Goal: Obtain resource: Obtain resource

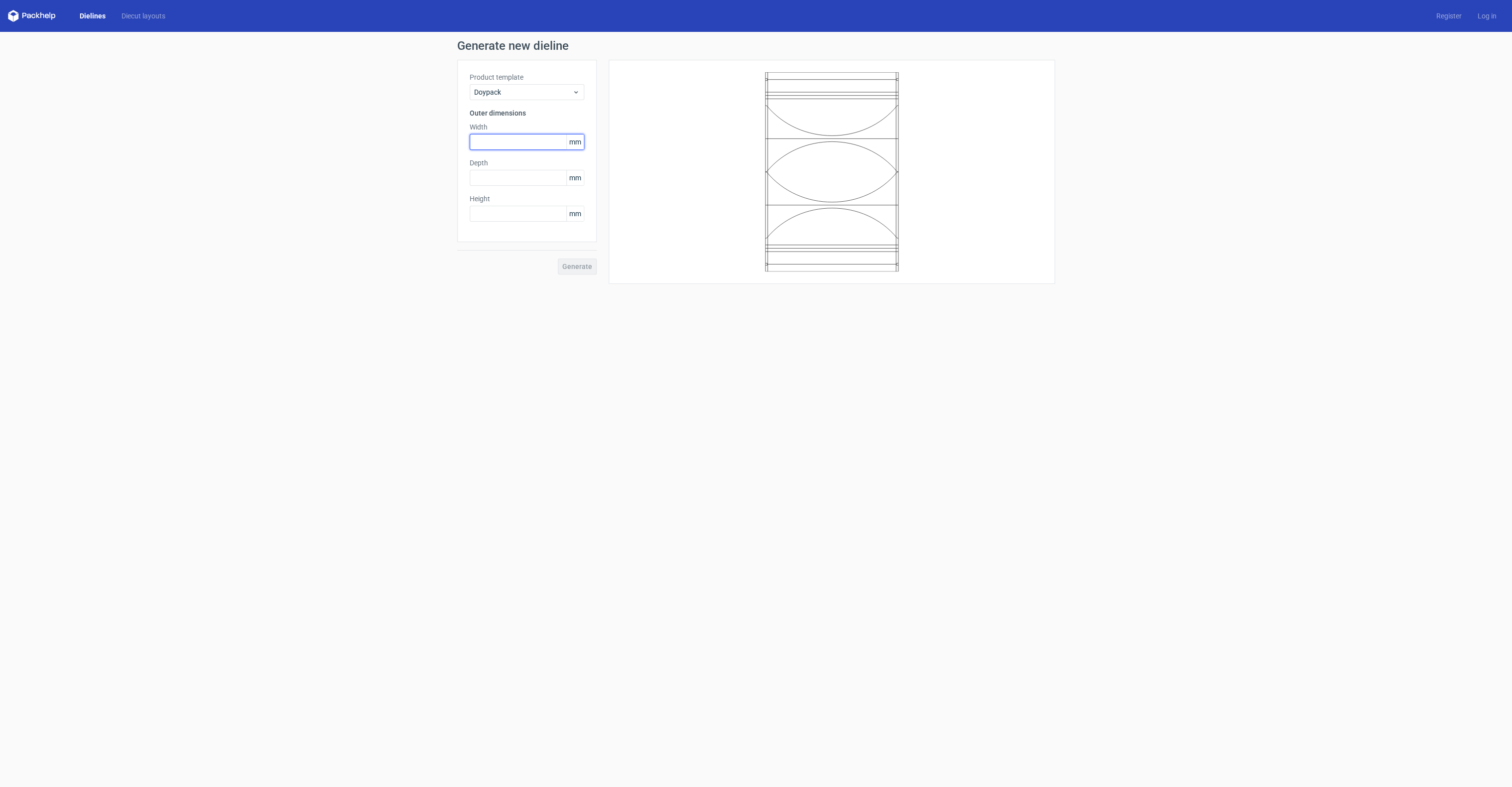
click at [491, 142] on input "text" at bounding box center [526, 142] width 114 height 16
type input "140"
click at [528, 208] on input "text" at bounding box center [526, 214] width 114 height 16
type input "235"
click at [520, 176] on input "text" at bounding box center [526, 178] width 114 height 16
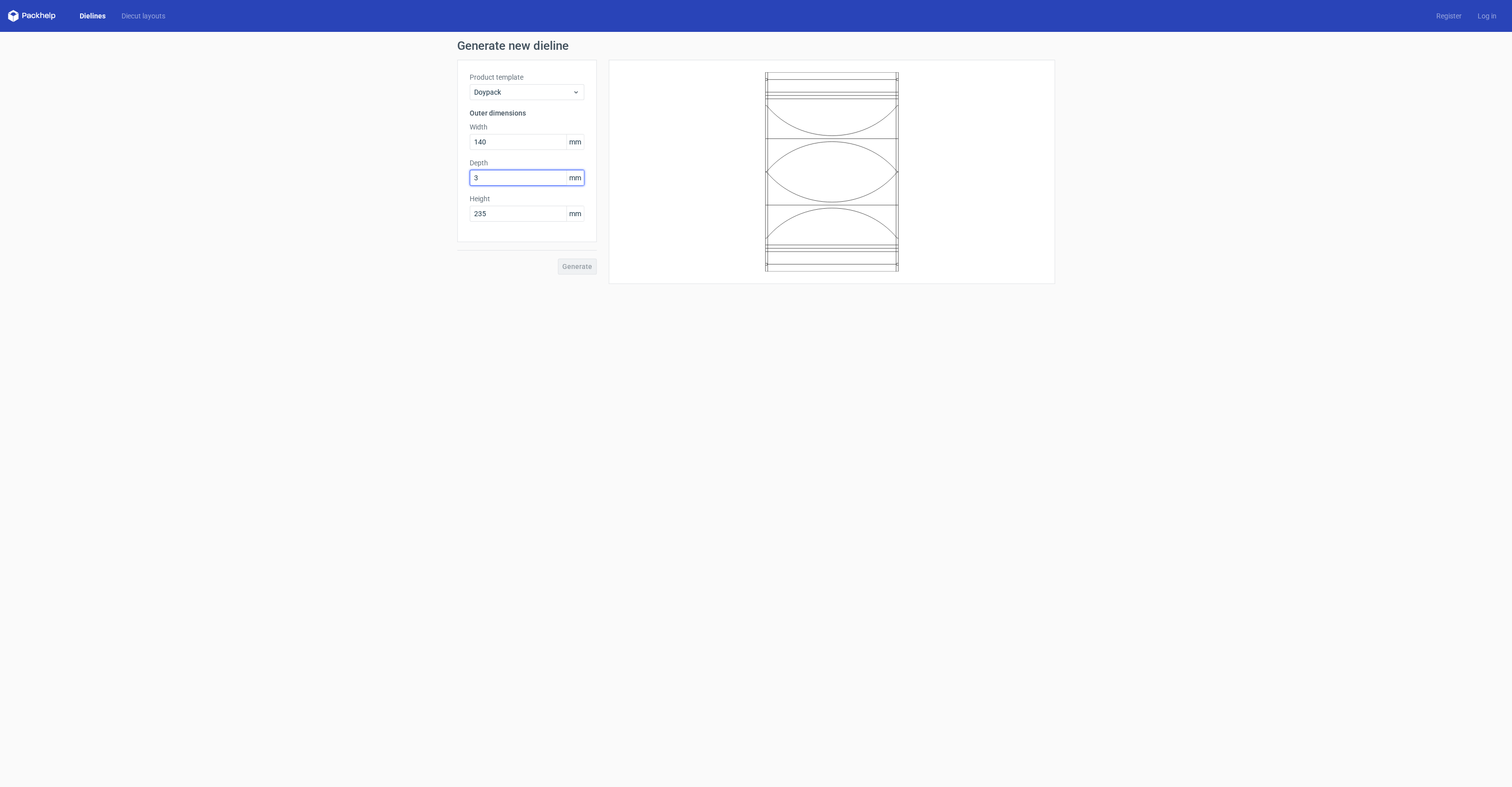
type input "35"
click at [569, 276] on div "Product template Doypack Outer dimensions Width 140 mm Depth 35 mm Height 235 m…" at bounding box center [527, 172] width 140 height 224
click at [566, 271] on button "Generate" at bounding box center [577, 267] width 39 height 16
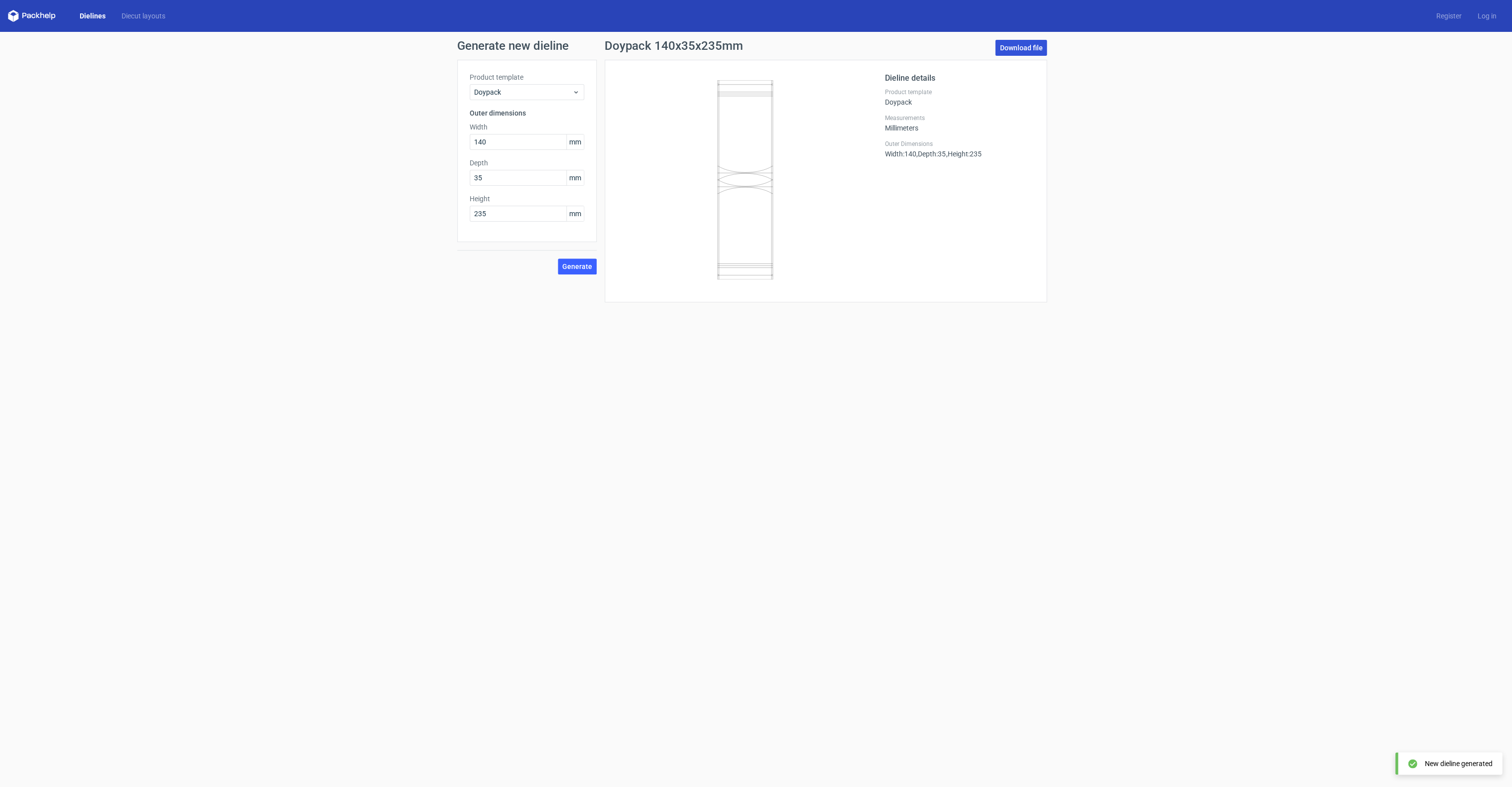
click at [1028, 52] on link "Download file" at bounding box center [1020, 48] width 52 height 16
drag, startPoint x: 512, startPoint y: 140, endPoint x: 403, endPoint y: 128, distance: 109.7
click at [403, 128] on div "Generate new dieline Product template Doypack Outer dimensions Width 140 mm Dep…" at bounding box center [756, 171] width 1512 height 279
type input "160"
drag, startPoint x: 514, startPoint y: 217, endPoint x: 465, endPoint y: 200, distance: 51.9
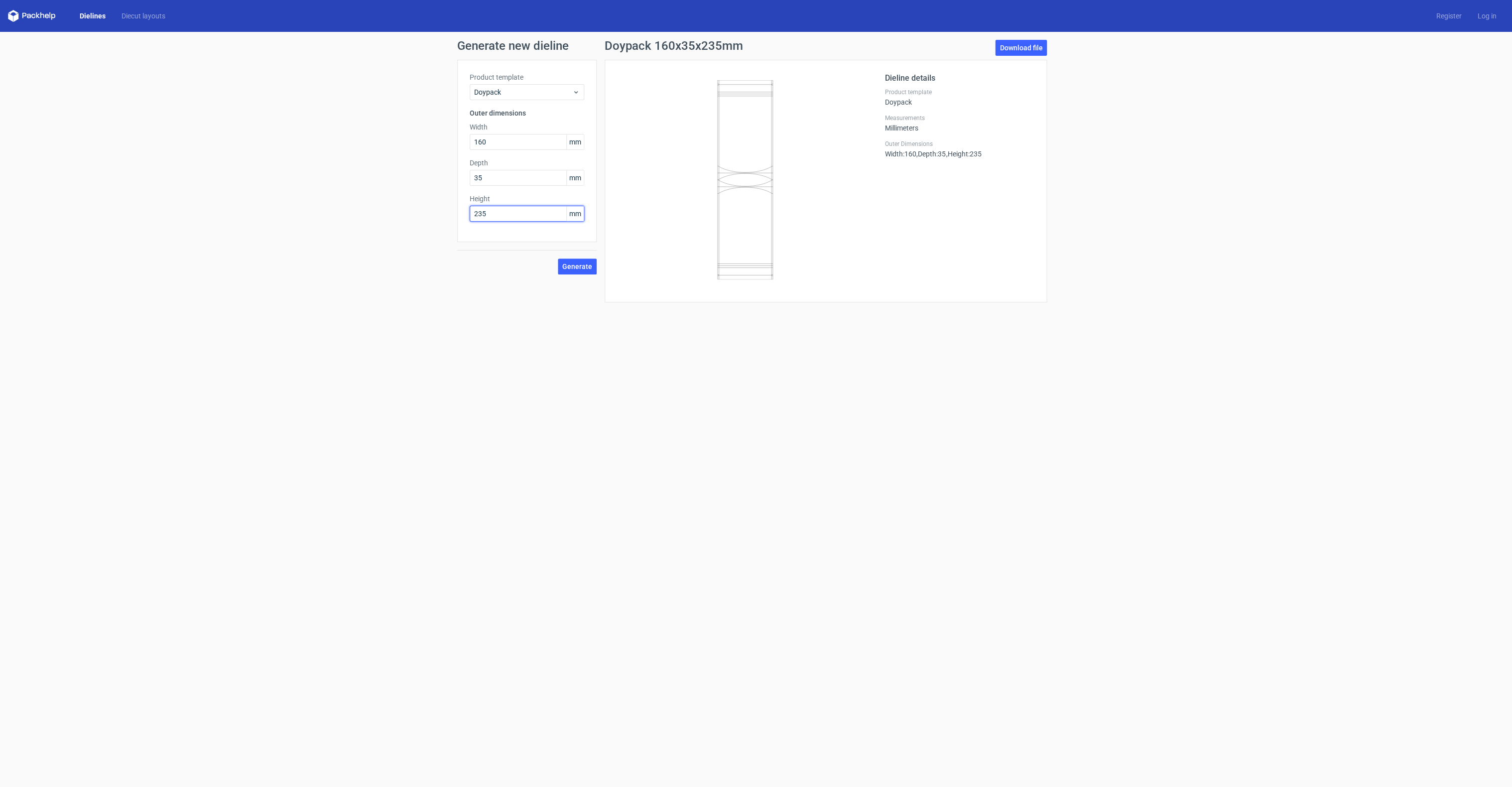
click at [458, 206] on div "Product template Doypack Outer dimensions Width 160 mm Depth 35 mm Height 235 mm" at bounding box center [527, 151] width 140 height 183
type input "270"
drag, startPoint x: 507, startPoint y: 183, endPoint x: 332, endPoint y: 181, distance: 175.0
click at [325, 195] on div "Generate new dieline Product template Doypack Outer dimensions Width 160 mm Dep…" at bounding box center [756, 171] width 1512 height 279
type input "45"
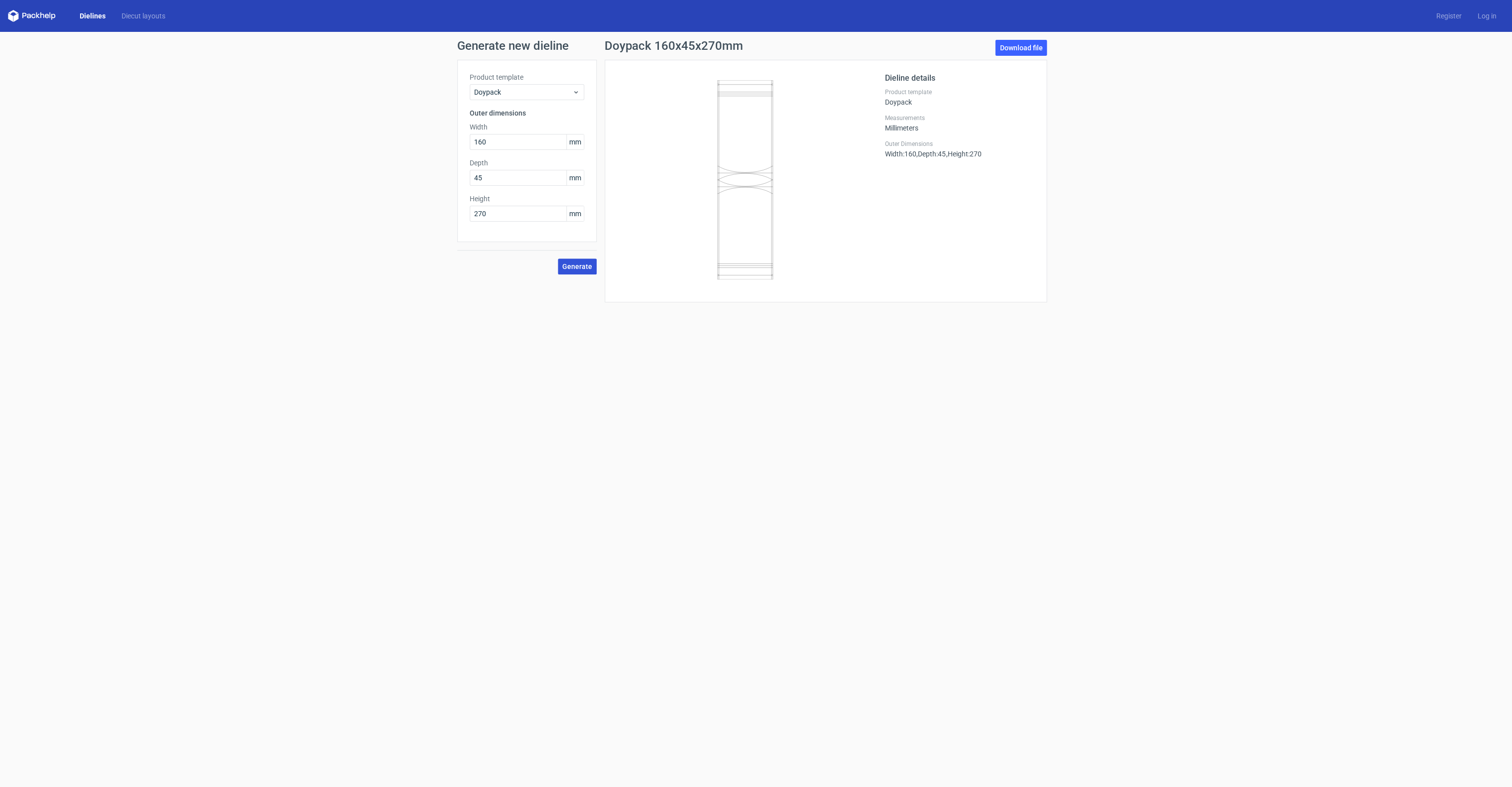
click at [577, 259] on button "Generate" at bounding box center [577, 267] width 39 height 16
click at [575, 266] on circle at bounding box center [577, 265] width 12 height 12
click at [1006, 54] on link "Download file" at bounding box center [1020, 48] width 52 height 16
drag, startPoint x: 452, startPoint y: 133, endPoint x: 395, endPoint y: 125, distance: 57.6
click at [396, 126] on div "Generate new dieline Product template Doypack Outer dimensions Width 160 mm Dep…" at bounding box center [756, 171] width 1512 height 279
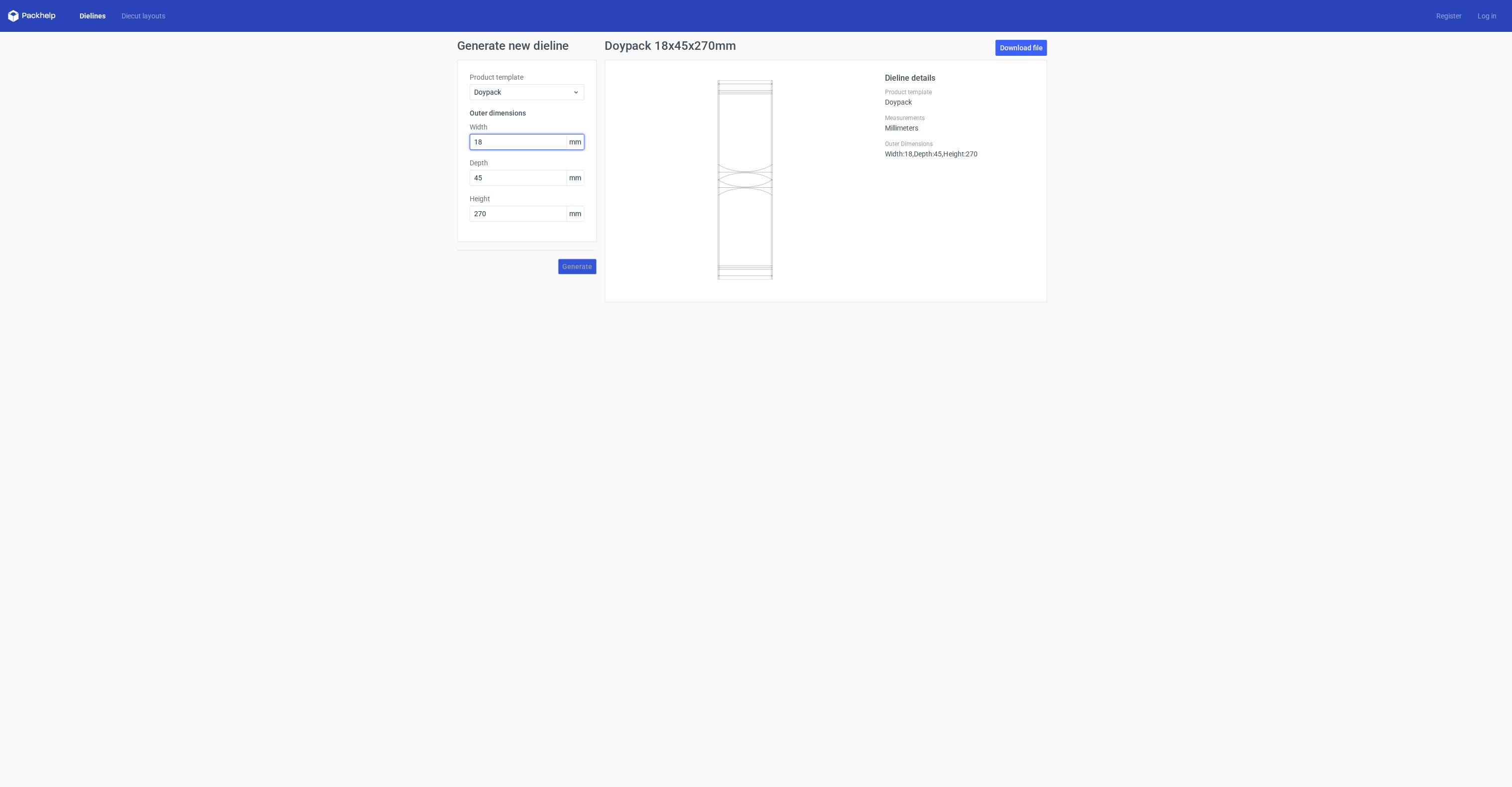
type input "180"
type input "300"
drag, startPoint x: 488, startPoint y: 179, endPoint x: 375, endPoint y: 169, distance: 113.4
click at [390, 171] on div "Generate new dieline Product template Doypack Outer dimensions Width 180 mm Dep…" at bounding box center [756, 171] width 1512 height 279
type input "65"
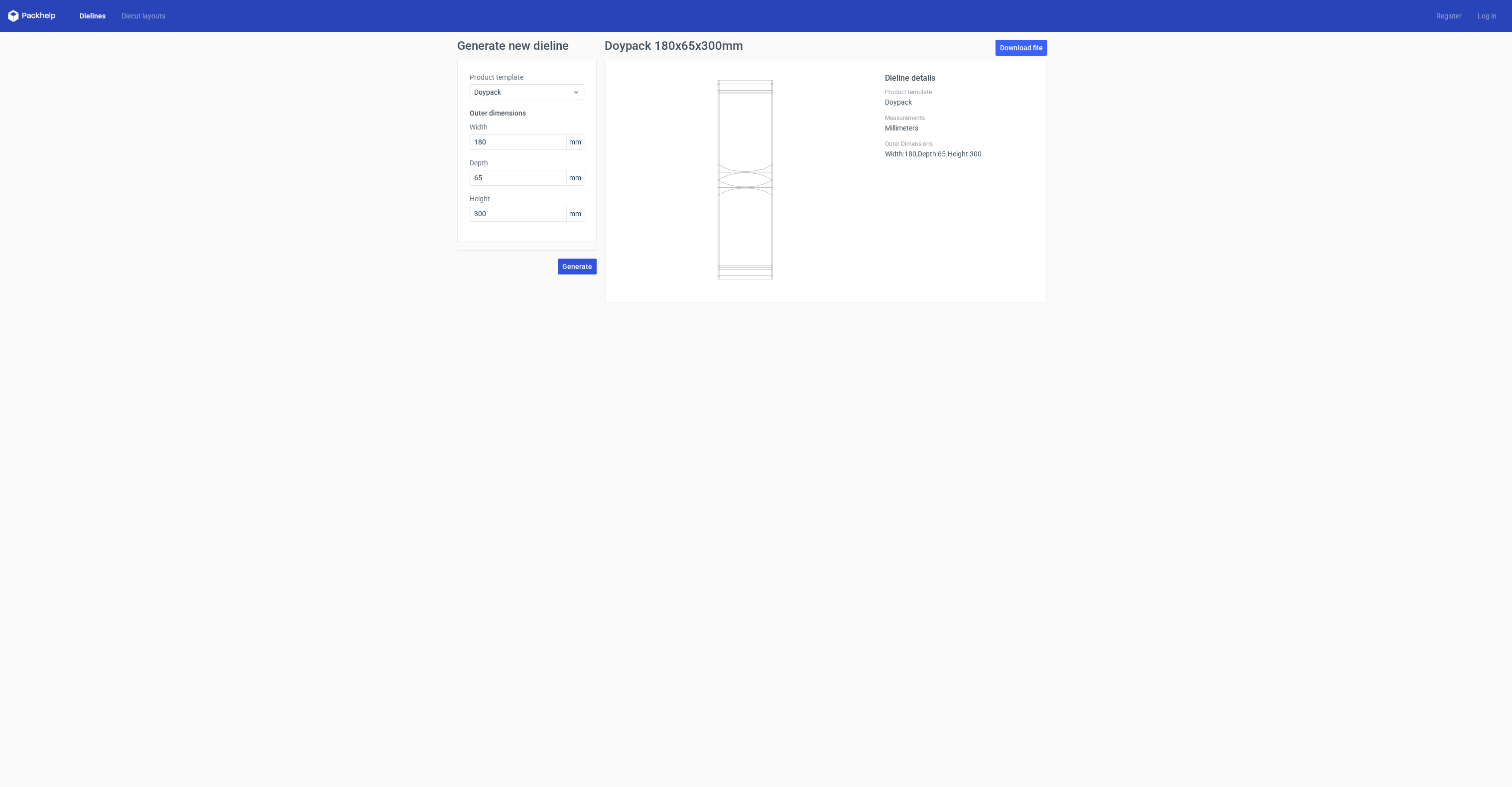
click at [566, 261] on button "Generate" at bounding box center [577, 267] width 39 height 16
click at [1015, 44] on link "Download file" at bounding box center [1020, 48] width 52 height 16
click at [559, 83] on div "Product template Doypack" at bounding box center [526, 86] width 114 height 28
click at [556, 87] on span "Doypack" at bounding box center [523, 92] width 98 height 10
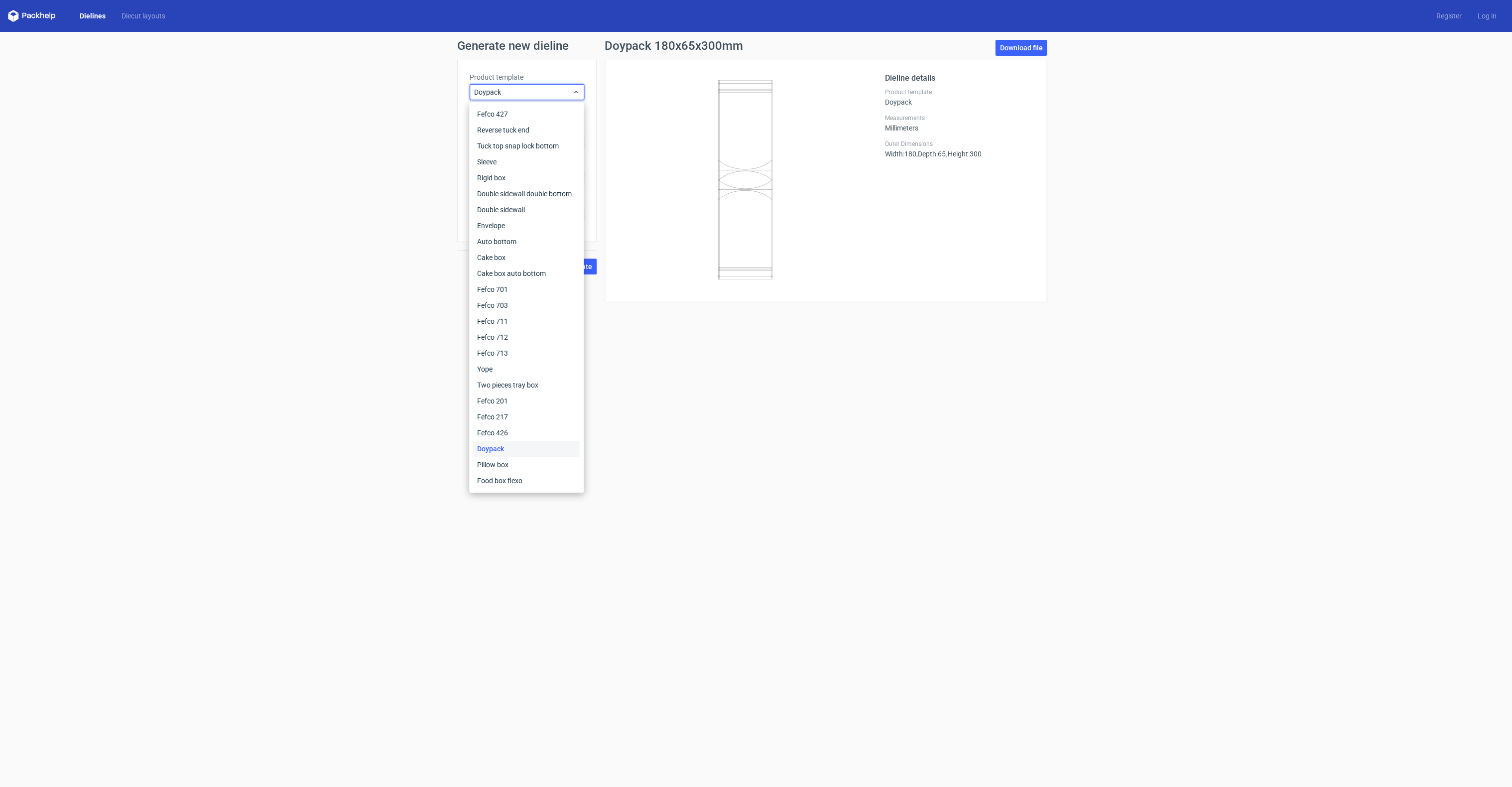
drag, startPoint x: 1203, startPoint y: 165, endPoint x: 1072, endPoint y: 64, distance: 165.4
click at [1203, 164] on div "Generate new dieline Product template Doypack Outer dimensions Width 180 mm Dep…" at bounding box center [756, 171] width 1512 height 279
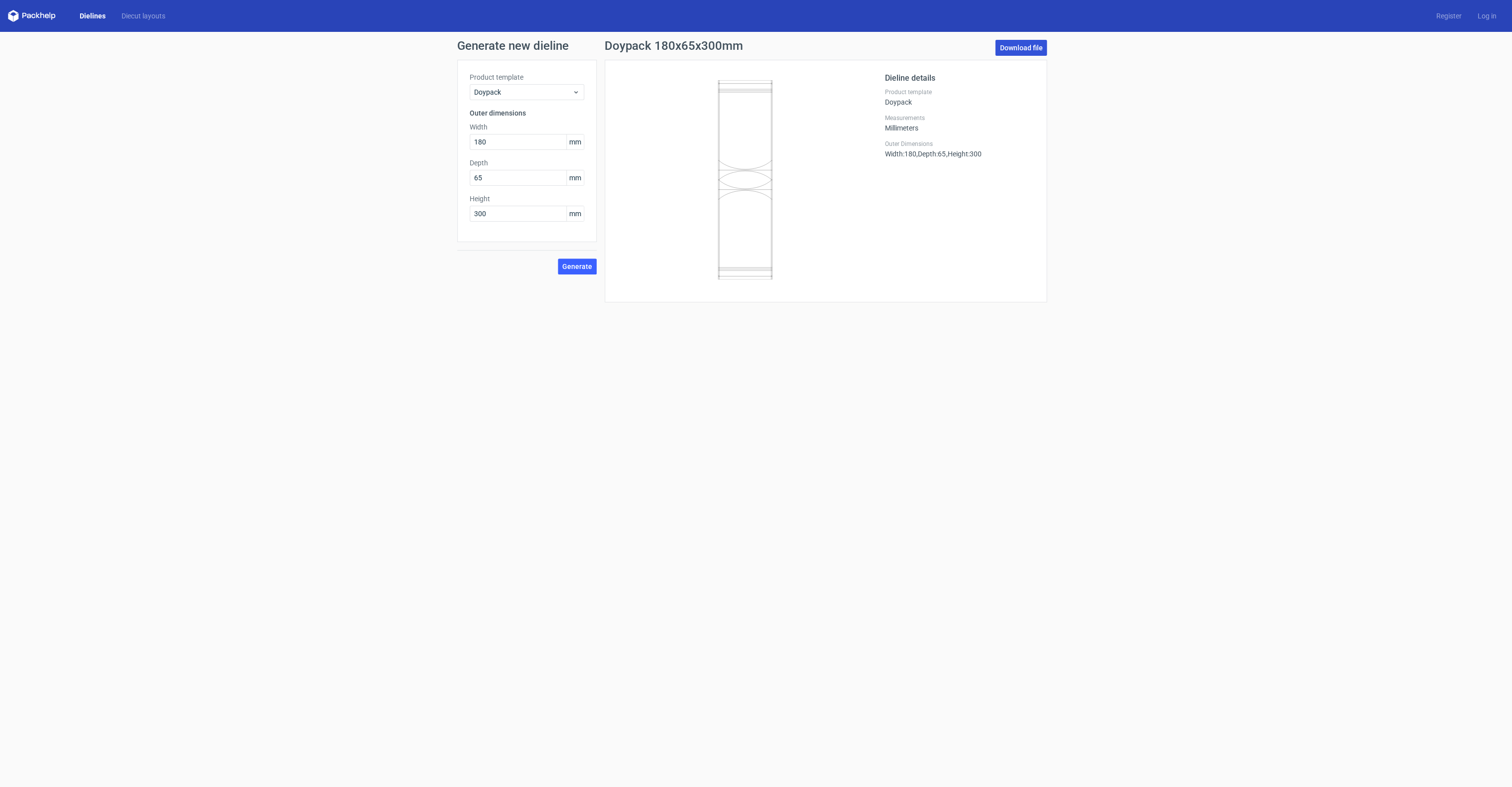
click at [1011, 44] on link "Download file" at bounding box center [1020, 48] width 52 height 16
click at [579, 259] on button "Generate" at bounding box center [577, 267] width 39 height 16
click at [580, 260] on icon at bounding box center [577, 265] width 14 height 14
click at [580, 260] on button "Generate" at bounding box center [577, 267] width 39 height 16
click at [580, 260] on span at bounding box center [577, 266] width 12 height 13
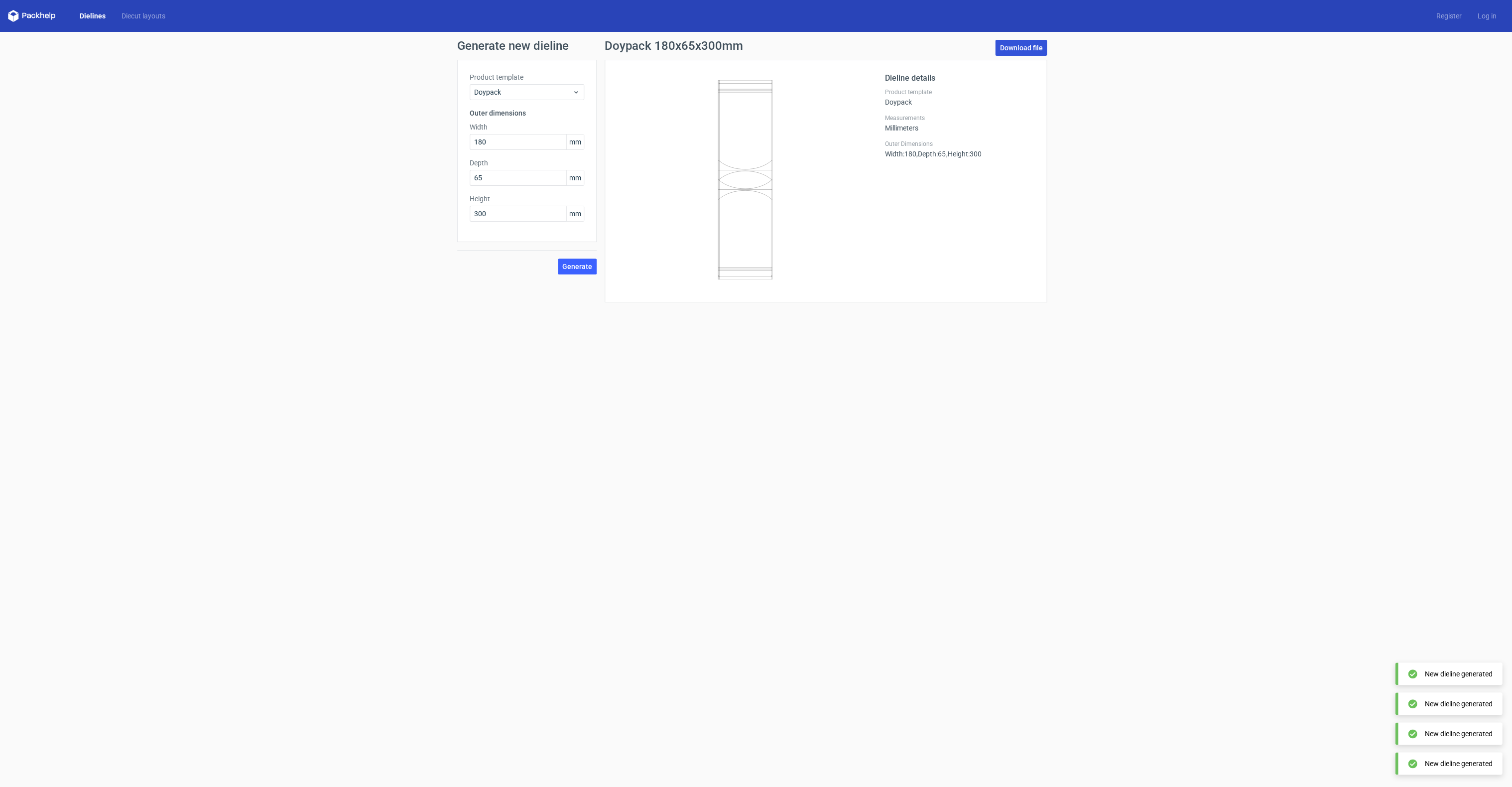
click at [1027, 50] on link "Download file" at bounding box center [1020, 48] width 52 height 16
click at [156, 18] on link "Diecut layouts" at bounding box center [143, 16] width 60 height 10
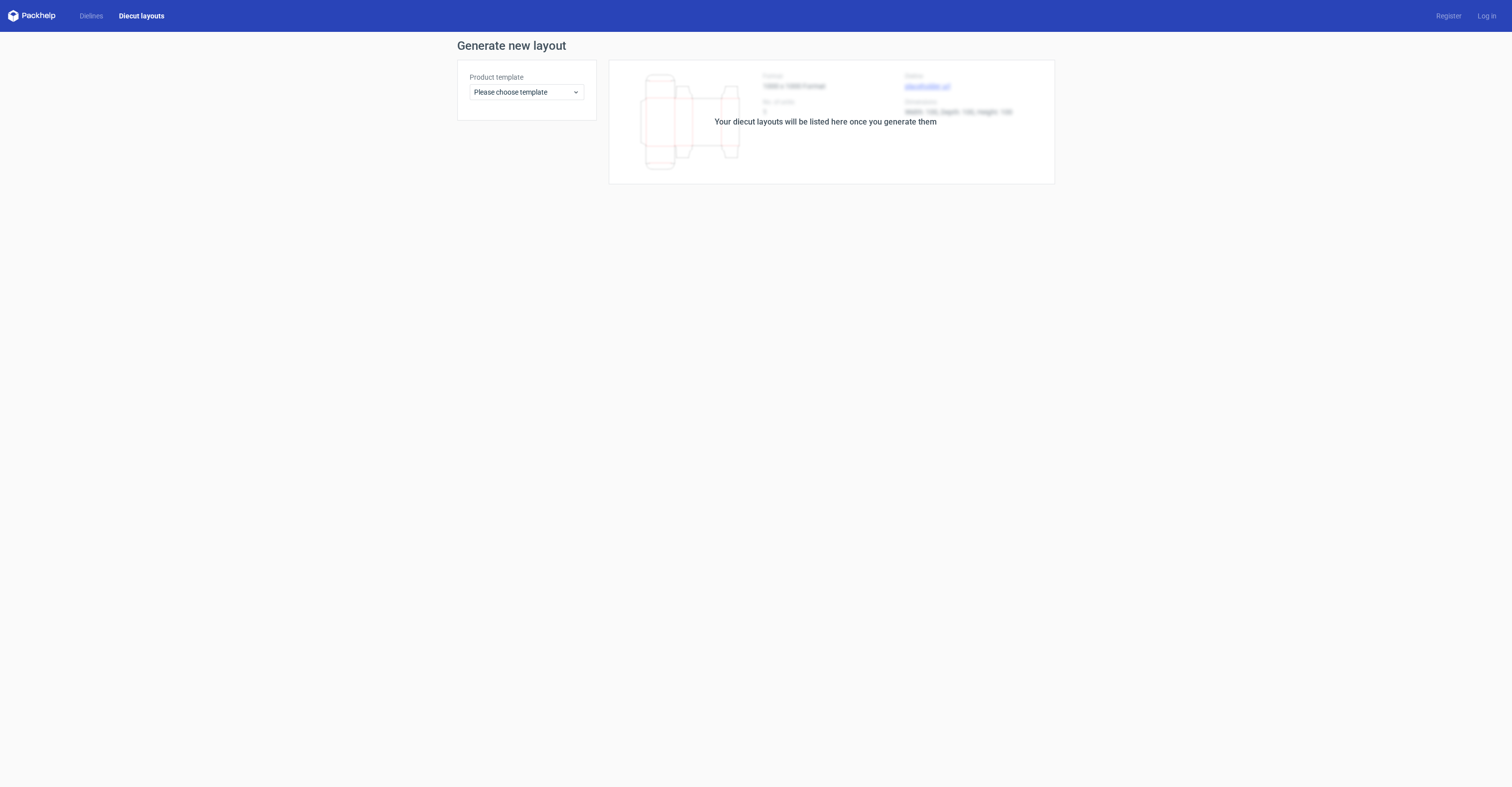
click at [524, 102] on div "Product template Please choose template" at bounding box center [527, 90] width 140 height 61
click at [518, 91] on span "Please choose template" at bounding box center [523, 92] width 98 height 10
click at [83, 18] on link "Dielines" at bounding box center [91, 16] width 40 height 10
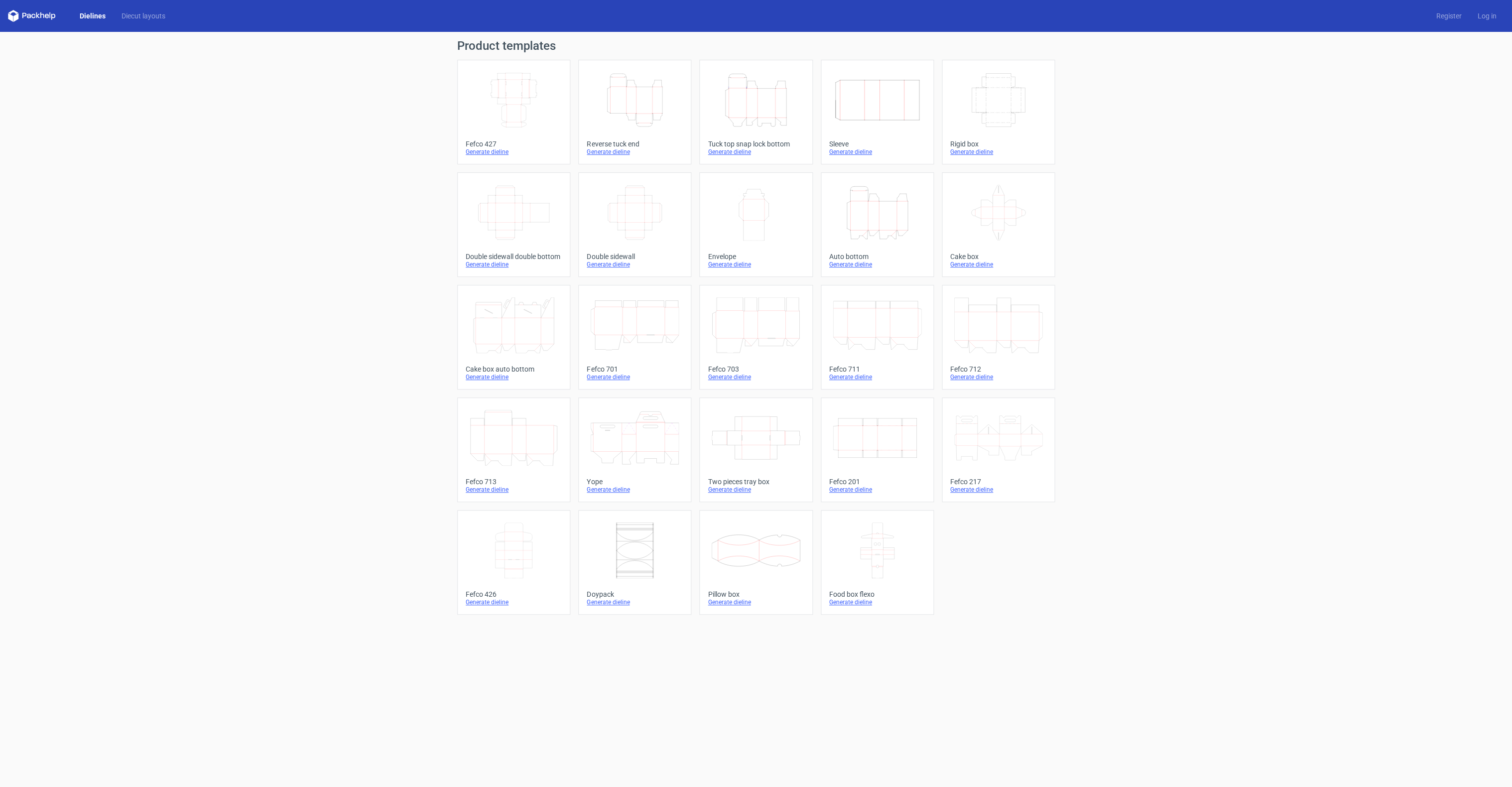
click at [610, 596] on div "Doypack" at bounding box center [634, 594] width 96 height 8
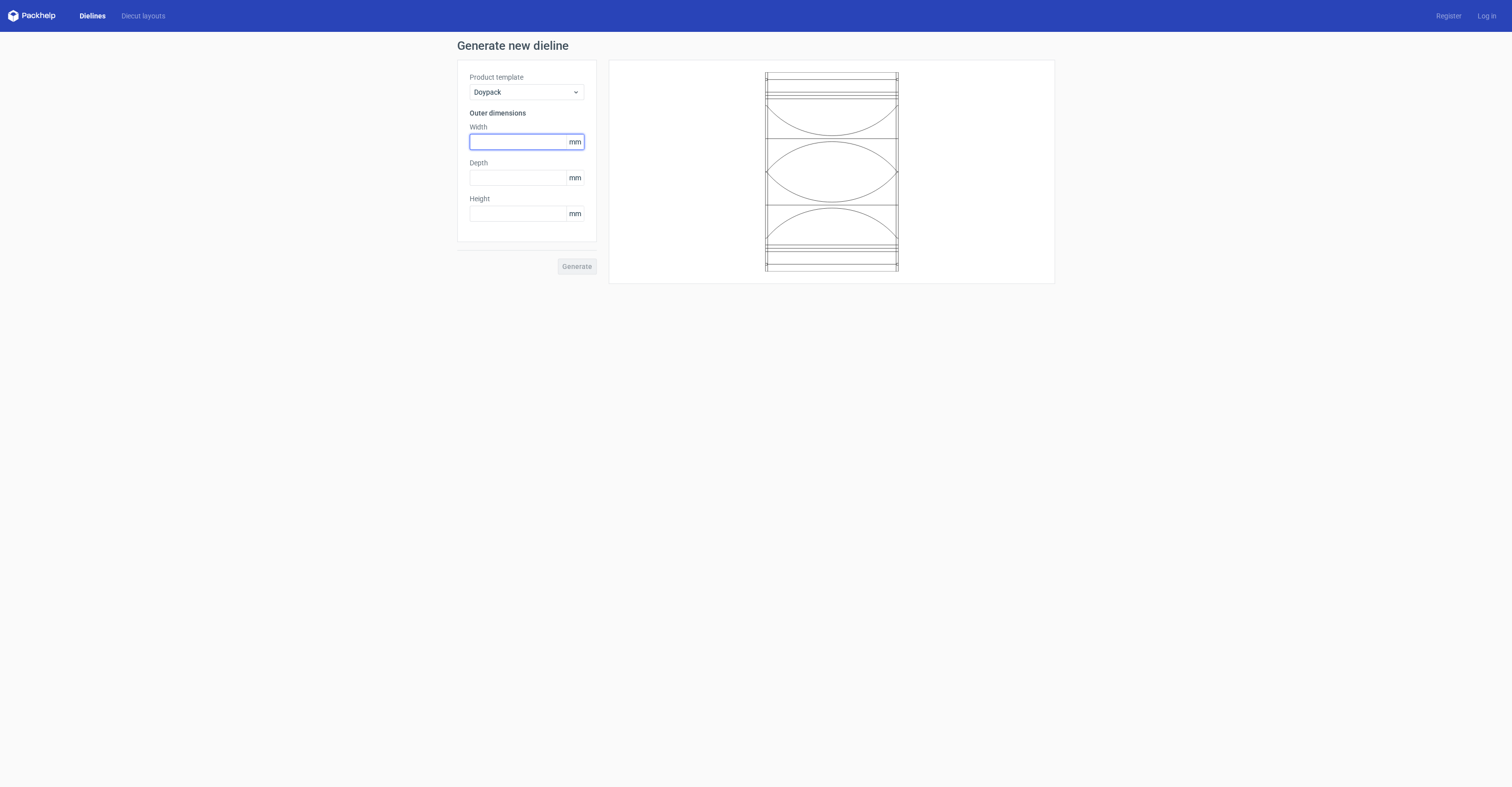
click at [518, 145] on input "text" at bounding box center [526, 142] width 114 height 16
type input "10"
type input "25"
drag, startPoint x: 519, startPoint y: 191, endPoint x: 371, endPoint y: 154, distance: 152.6
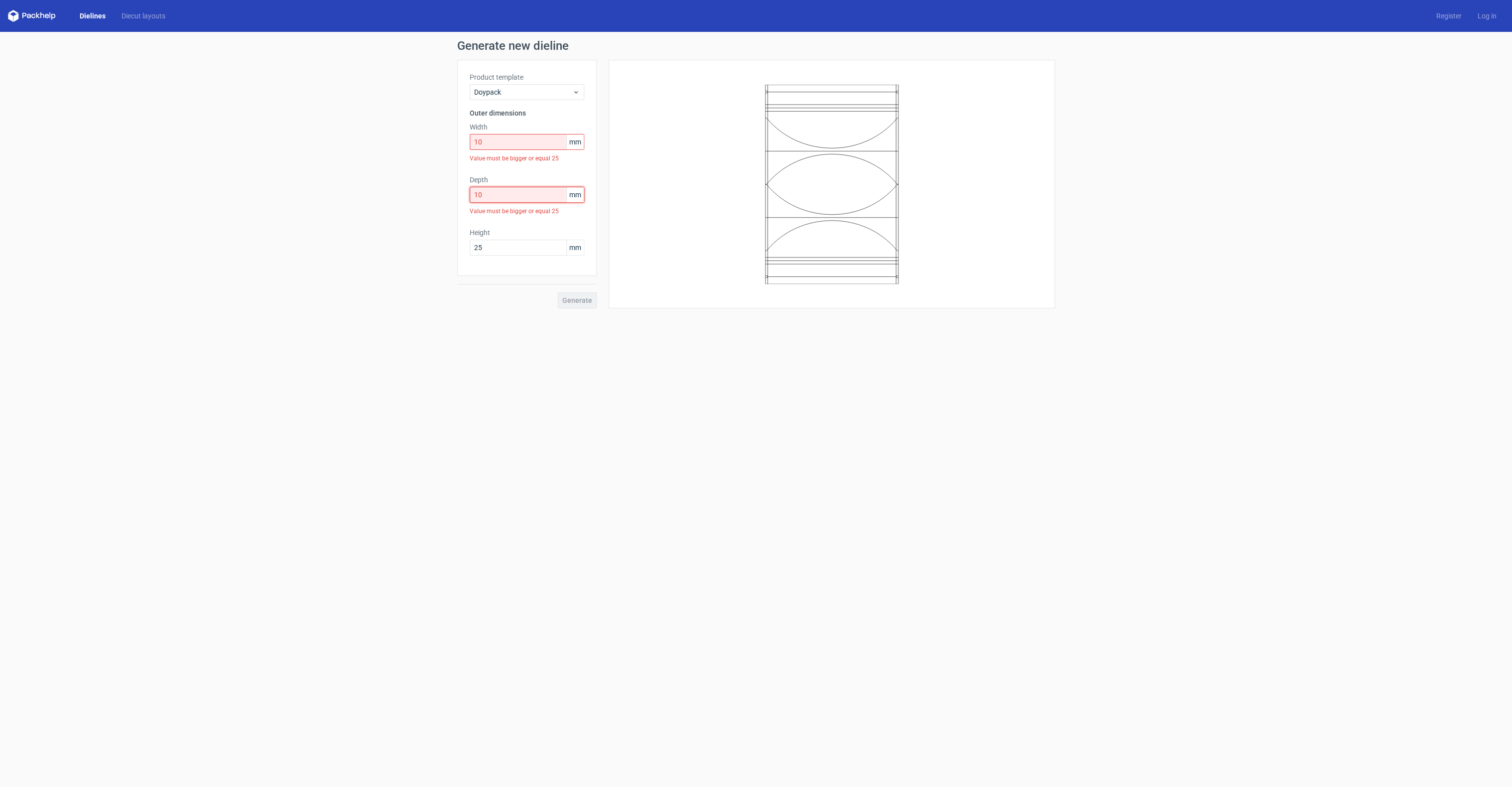
click at [377, 156] on div "Generate new dieline Product template Doypack Outer dimensions Width 10 mm Valu…" at bounding box center [756, 174] width 1512 height 284
type input "25"
drag, startPoint x: 442, startPoint y: 132, endPoint x: 282, endPoint y: 87, distance: 166.2
click at [347, 107] on div "Generate new dieline Product template Doypack Outer dimensions Width 10 mm Valu…" at bounding box center [756, 165] width 1512 height 268
click at [583, 272] on button "Generate" at bounding box center [577, 267] width 39 height 16
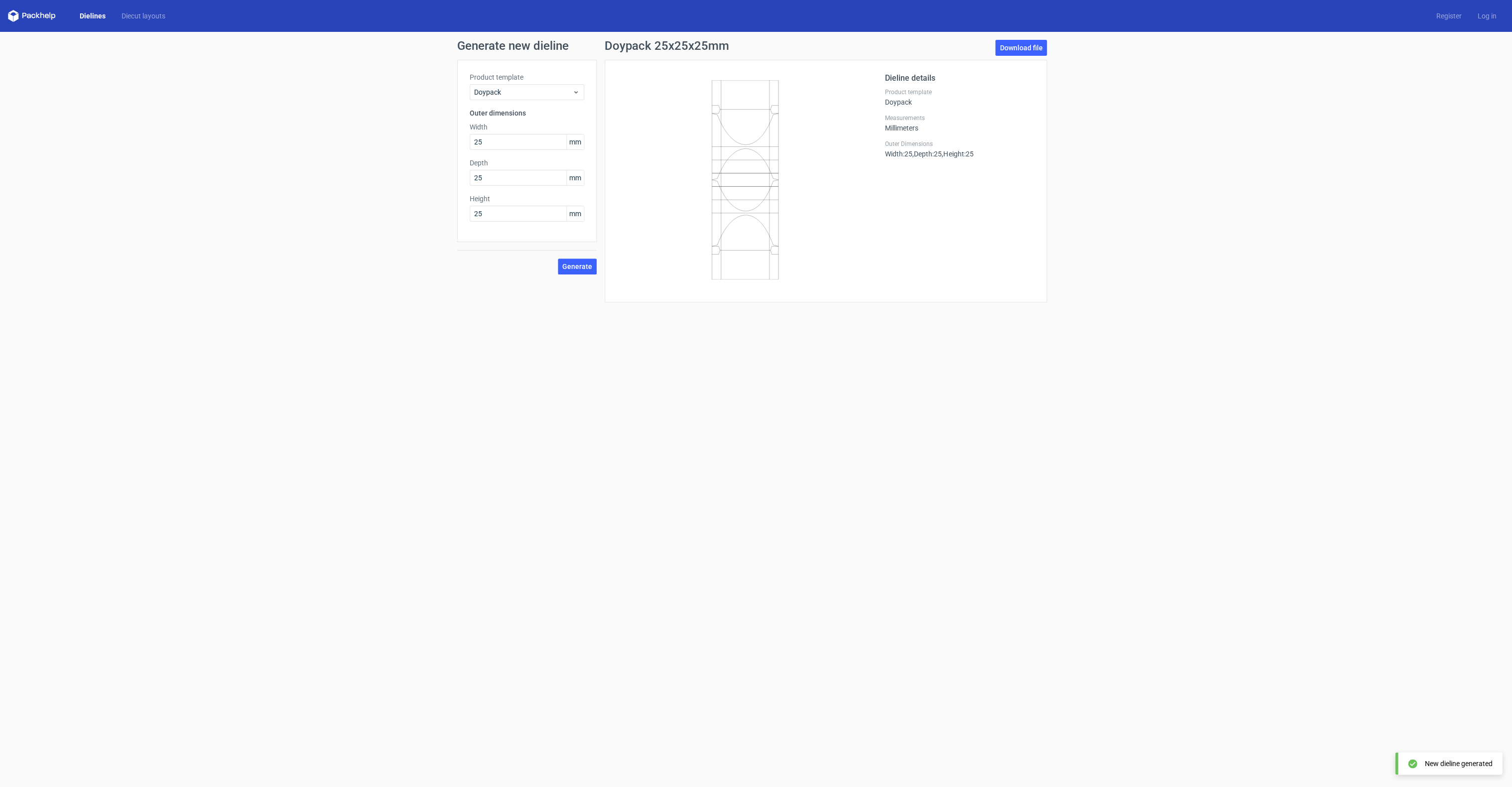
drag, startPoint x: 1086, startPoint y: 40, endPoint x: 1064, endPoint y: 40, distance: 22.0
click at [1084, 40] on div "Generate new dieline Product template Doypack Outer dimensions Width 25 mm Dept…" at bounding box center [756, 171] width 1512 height 279
click at [1015, 44] on link "Download file" at bounding box center [1020, 48] width 52 height 16
click at [491, 90] on span "Doypack" at bounding box center [523, 92] width 98 height 10
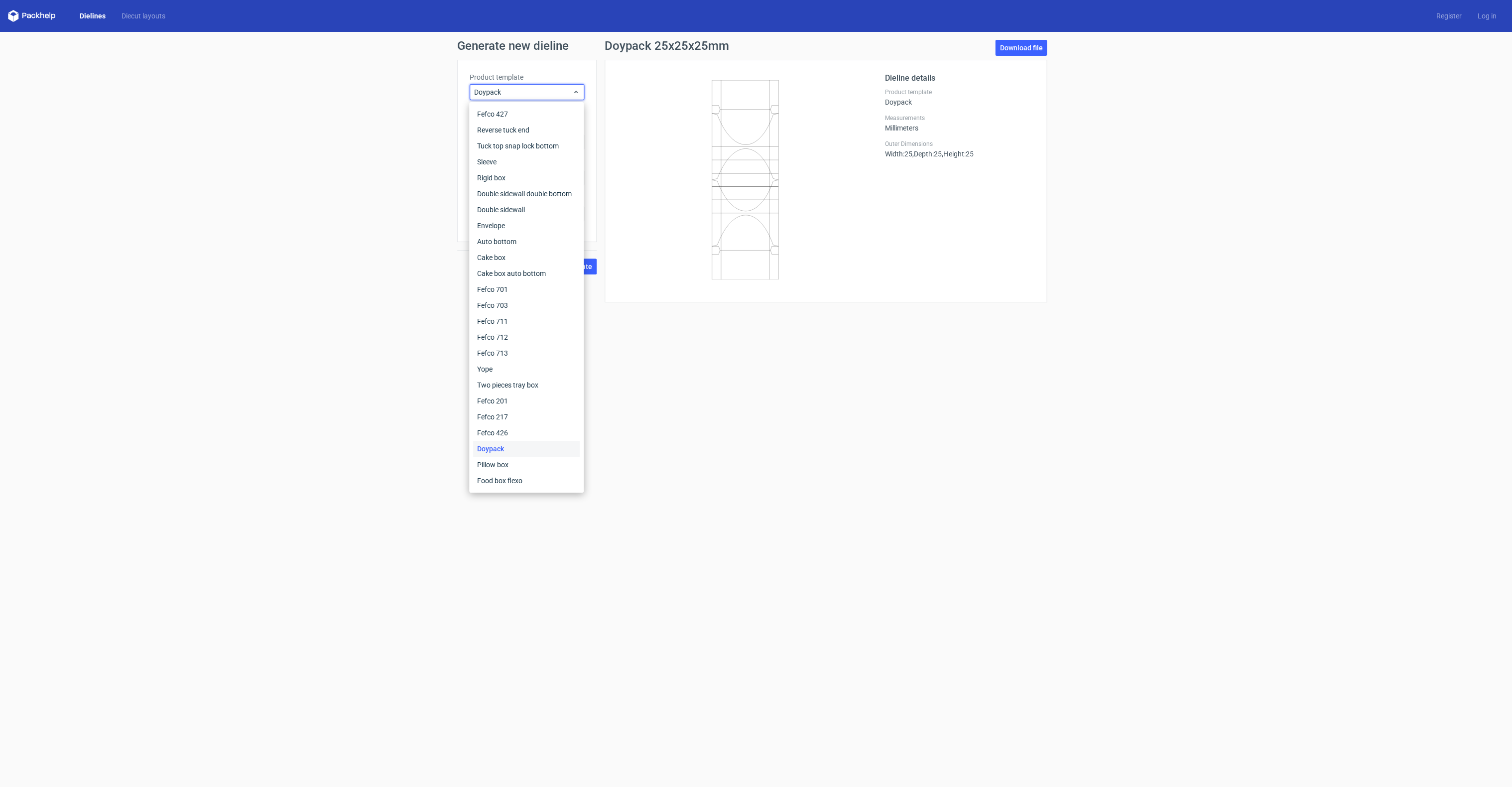
click at [304, 141] on div "Generate new dieline Product template Doypack Outer dimensions Width 25 mm Dept…" at bounding box center [756, 171] width 1512 height 279
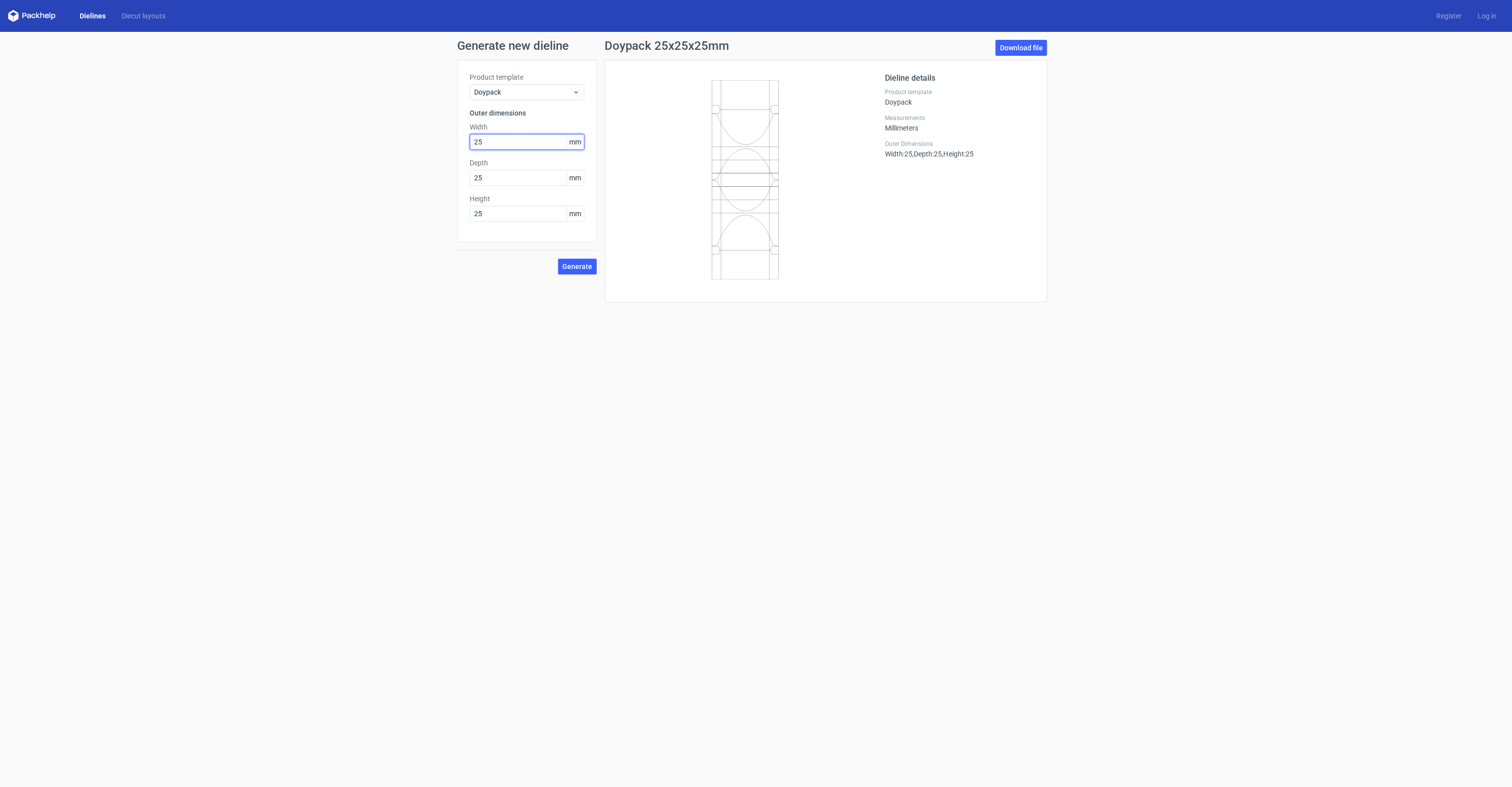
click at [514, 141] on input "25" at bounding box center [526, 142] width 114 height 16
type input "250"
click at [502, 213] on input "25" at bounding box center [526, 214] width 114 height 16
type input "290"
click at [534, 358] on form "Generate new dieline Product template Doypack Outer dimensions Width 250 mm Dep…" at bounding box center [756, 409] width 1512 height 755
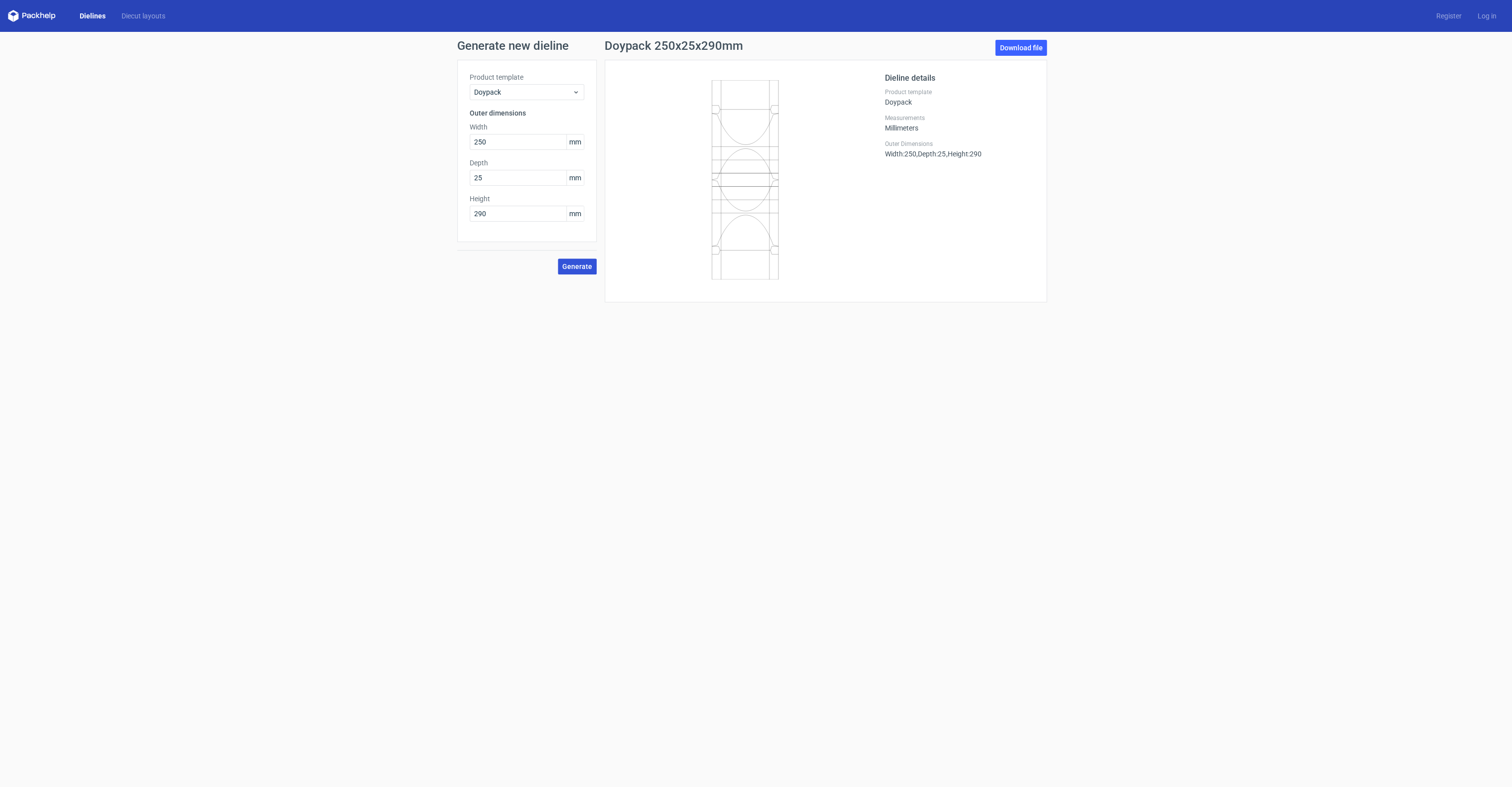
click at [574, 260] on button "Generate" at bounding box center [577, 267] width 39 height 16
click at [1012, 47] on link "Download file" at bounding box center [1020, 48] width 52 height 16
click at [661, 311] on form "Generate new dieline Product template Doypack Outer dimensions Width 250 mm Dep…" at bounding box center [756, 409] width 1512 height 755
click at [586, 267] on span "Generate" at bounding box center [577, 266] width 30 height 7
drag, startPoint x: 508, startPoint y: 136, endPoint x: 415, endPoint y: 755, distance: 625.9
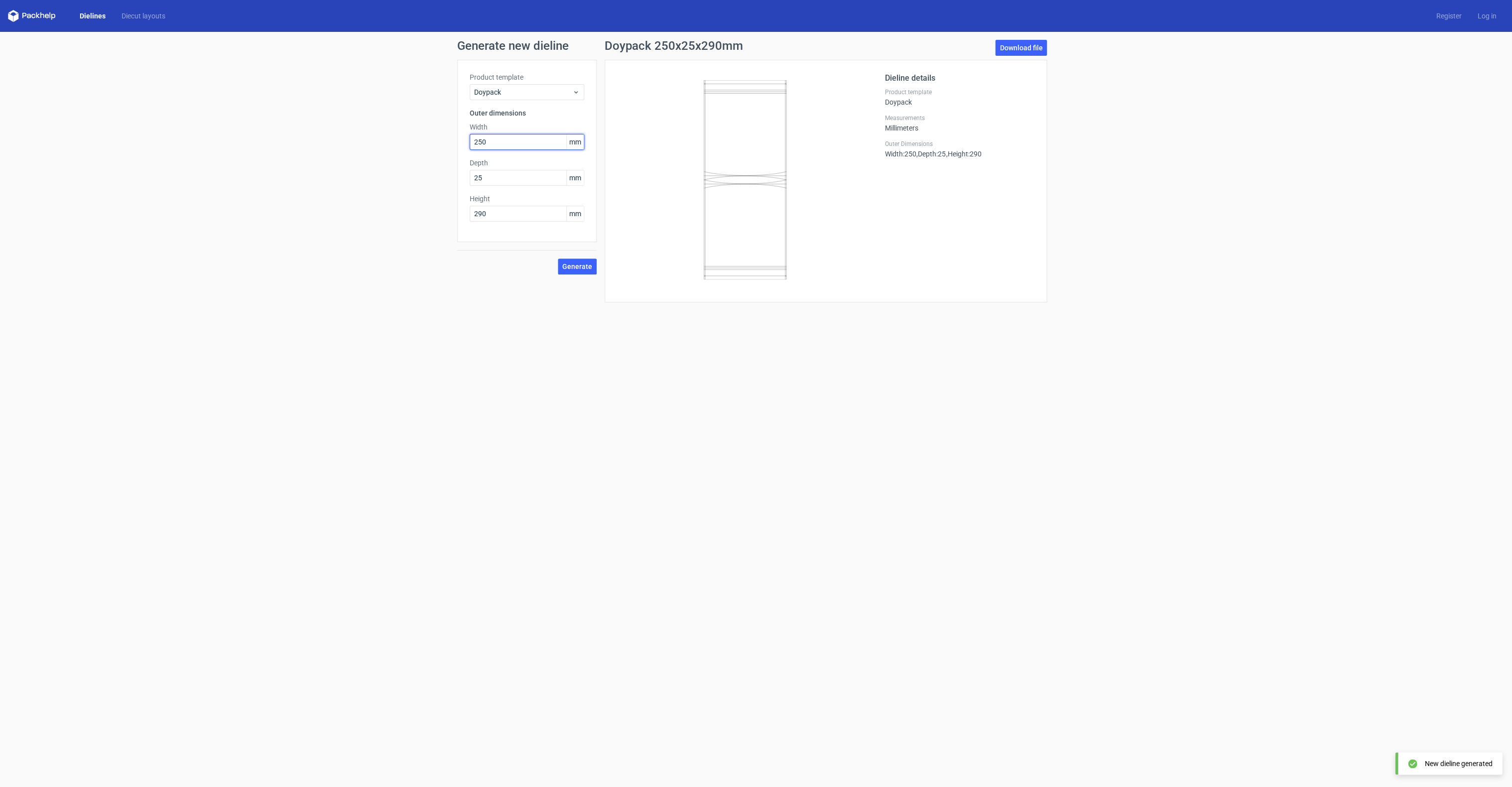
click at [499, 140] on input "250" at bounding box center [526, 142] width 114 height 16
drag, startPoint x: 415, startPoint y: 755, endPoint x: 500, endPoint y: 137, distance: 623.8
click at [500, 137] on input "250" at bounding box center [526, 142] width 114 height 16
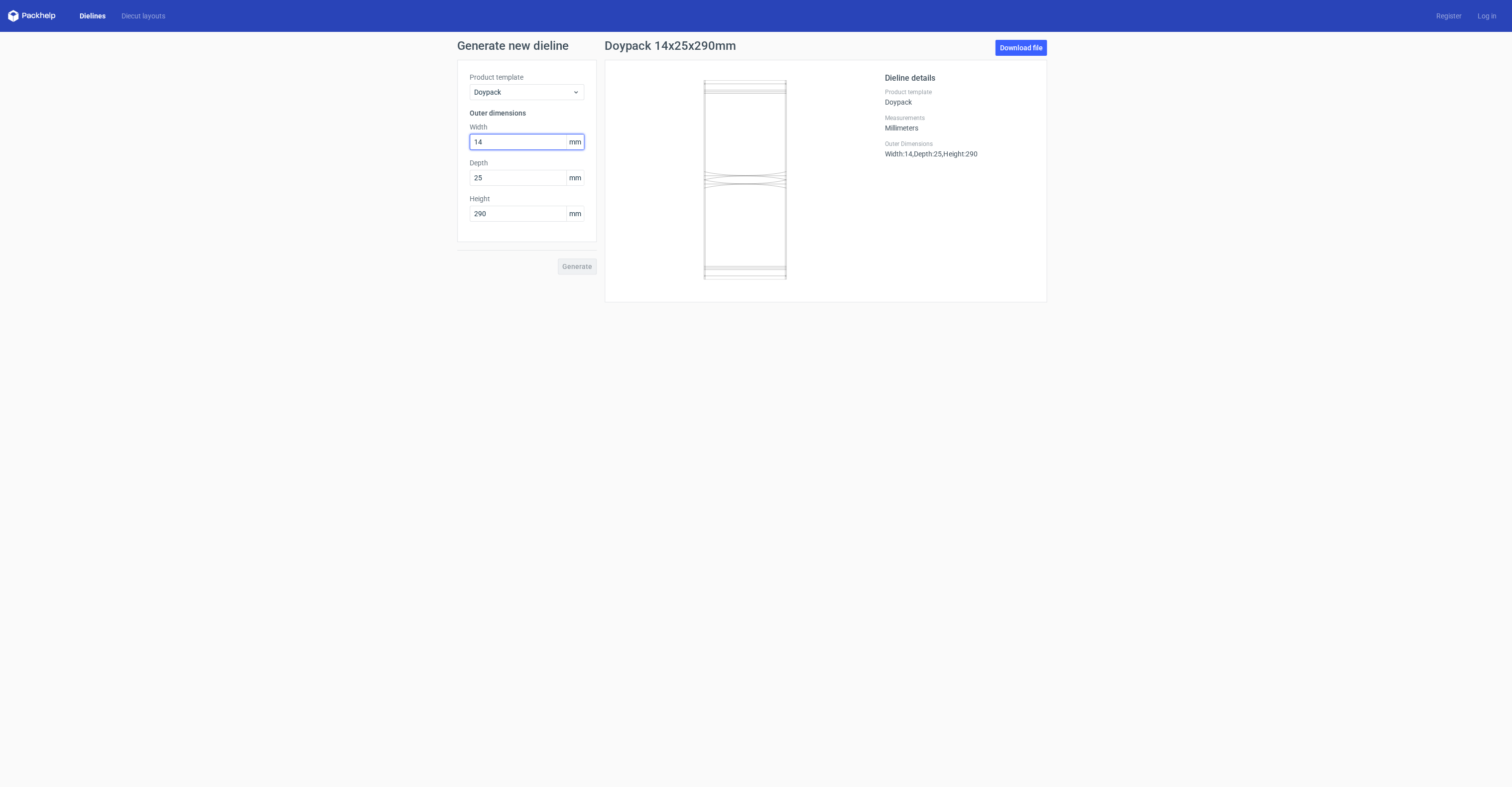
type input "140"
type input "235"
click at [580, 268] on span "Generate" at bounding box center [577, 266] width 30 height 7
click at [1023, 48] on link "Download file" at bounding box center [1020, 48] width 52 height 16
click at [507, 160] on label "Depth" at bounding box center [526, 163] width 114 height 10
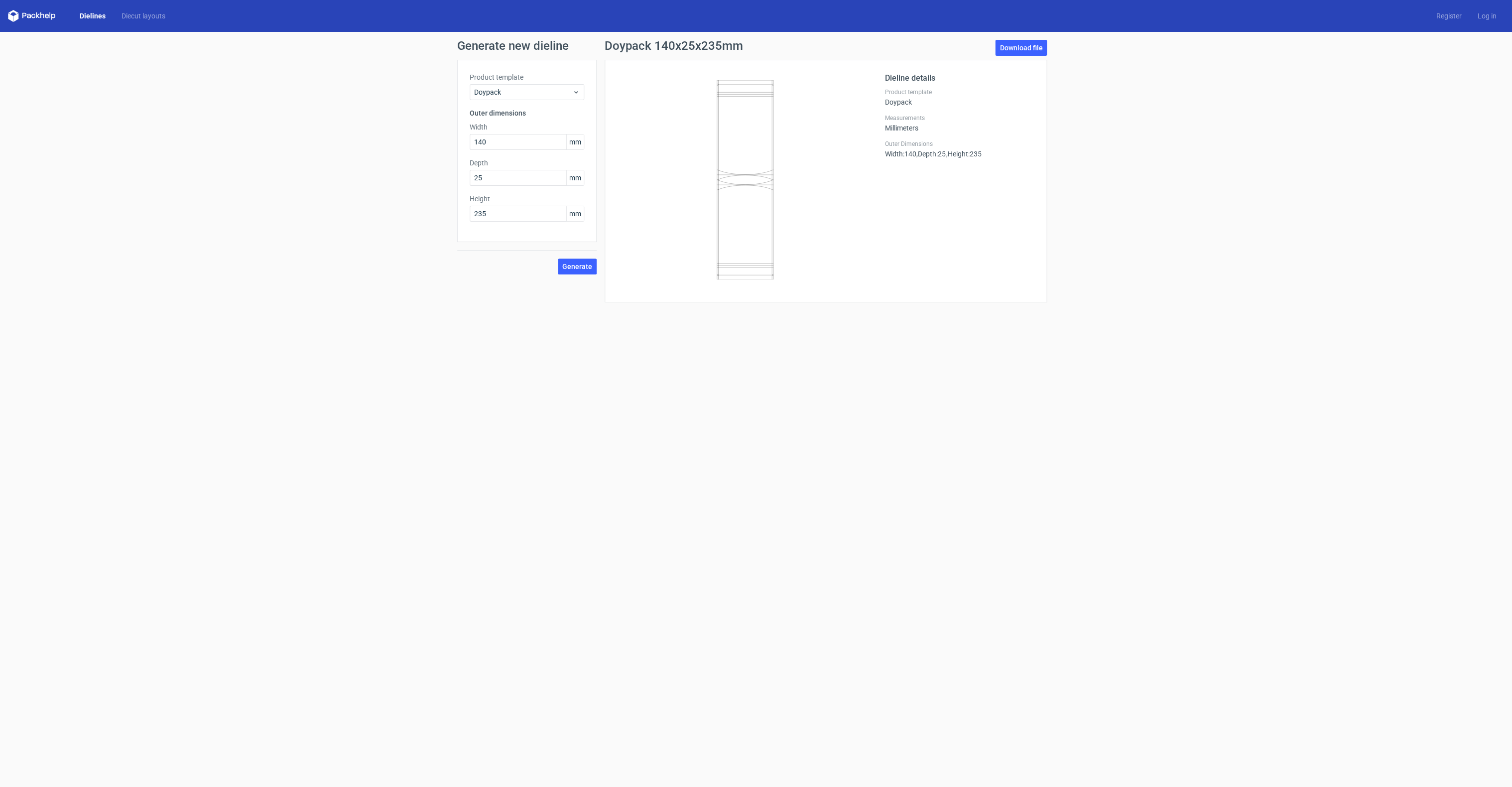
click at [505, 168] on label "Depth" at bounding box center [526, 163] width 114 height 10
click at [508, 176] on input "25" at bounding box center [526, 178] width 114 height 16
type input "35"
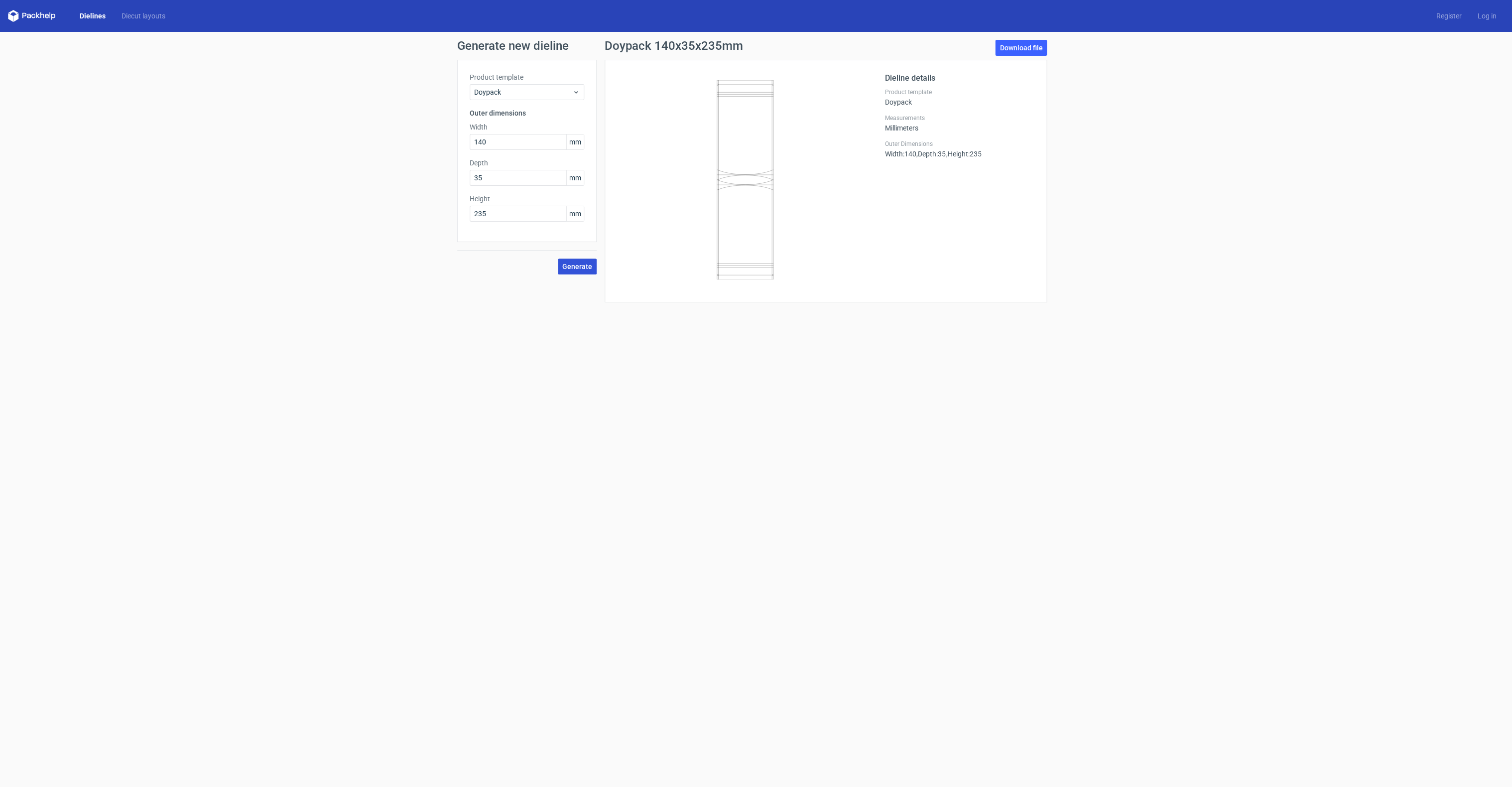
click at [589, 263] on span "Generate" at bounding box center [577, 266] width 30 height 7
click at [1034, 50] on link "Download file" at bounding box center [1020, 48] width 52 height 16
click at [510, 93] on span "Doypack" at bounding box center [523, 92] width 98 height 10
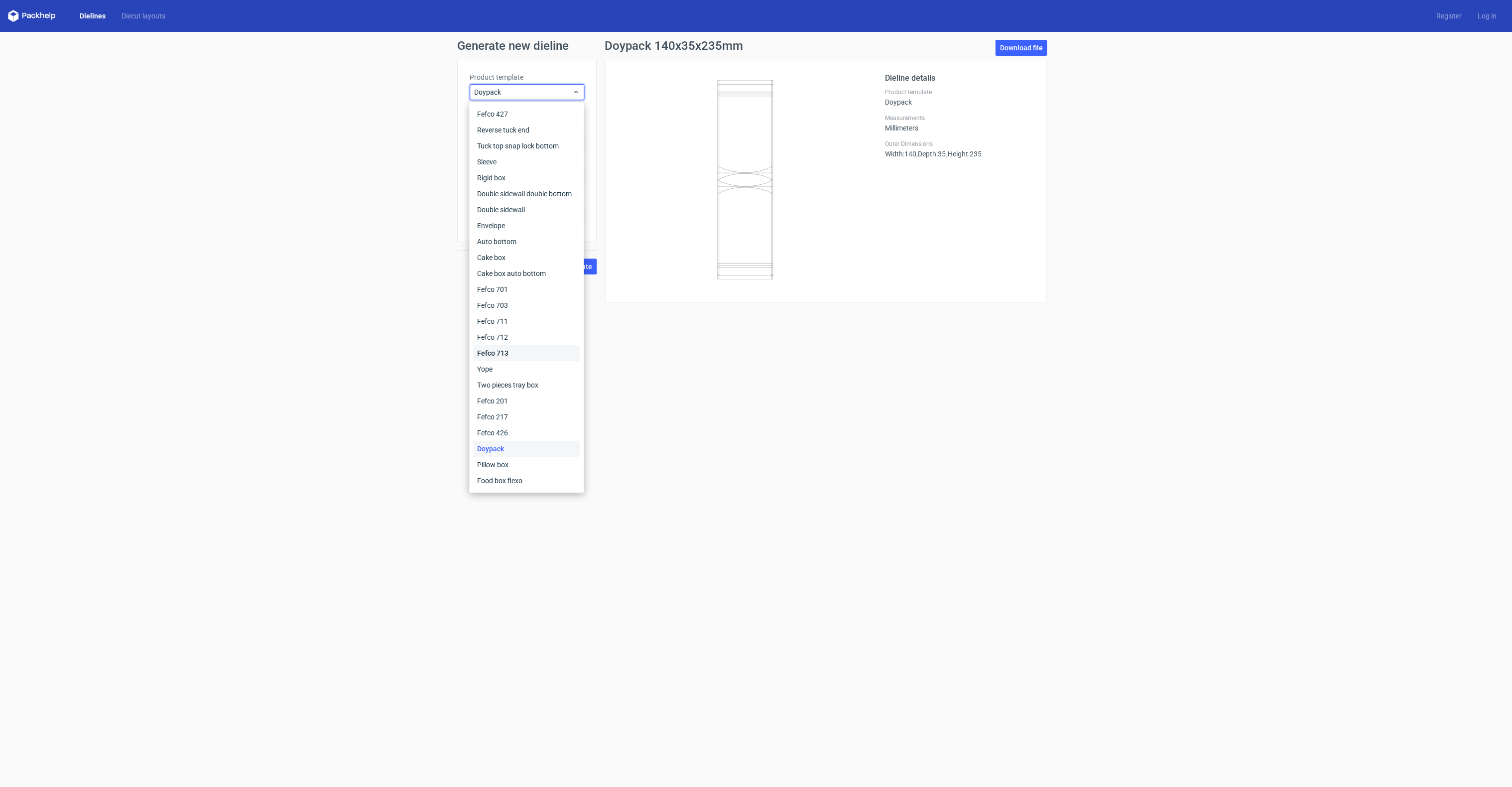
click at [542, 351] on div "Fefco 713" at bounding box center [526, 353] width 106 height 16
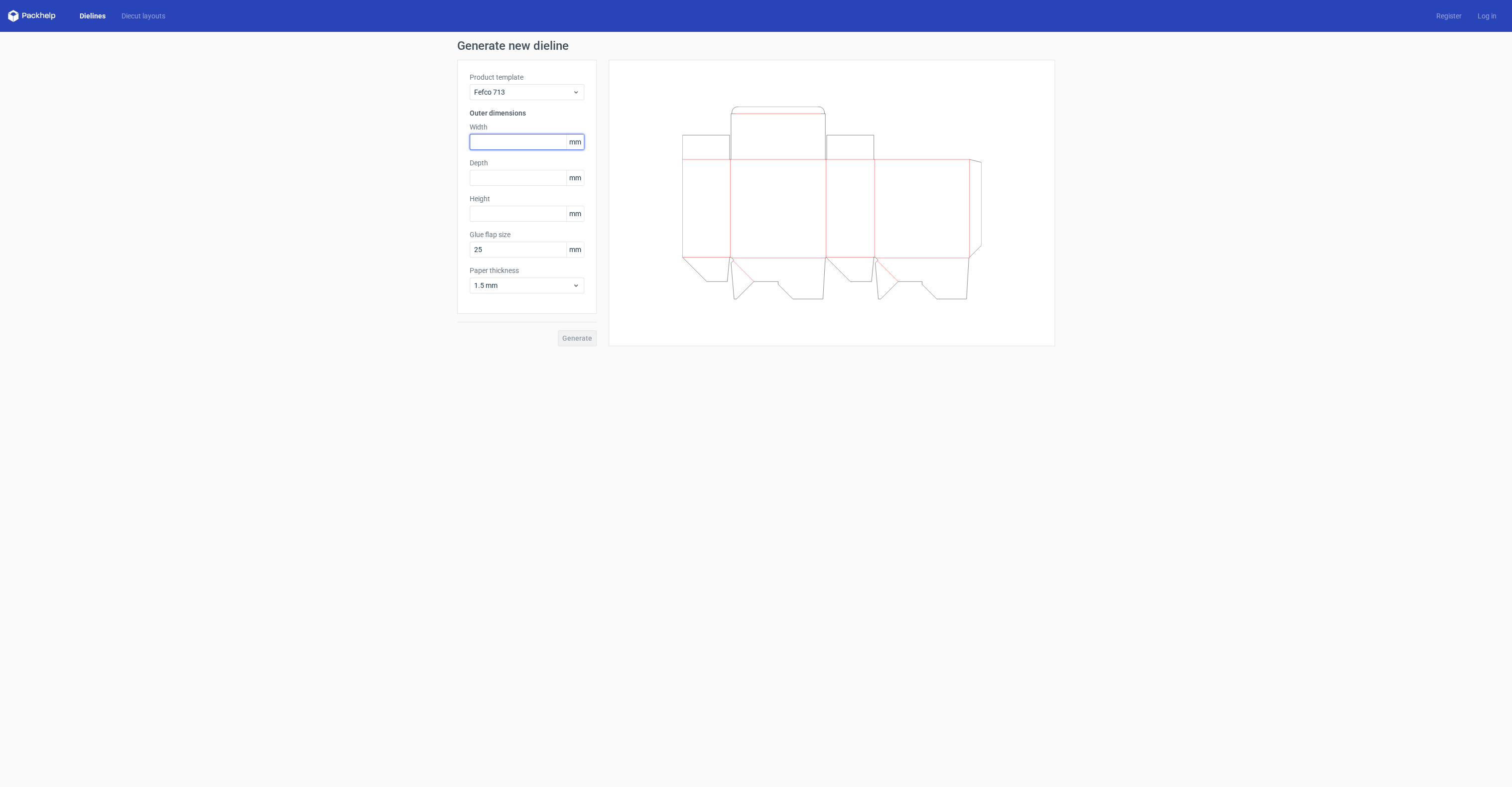
click at [526, 140] on input "text" at bounding box center [526, 142] width 114 height 16
type input "10000"
type input "100"
click at [500, 138] on input "10000" at bounding box center [526, 142] width 114 height 16
type input "100"
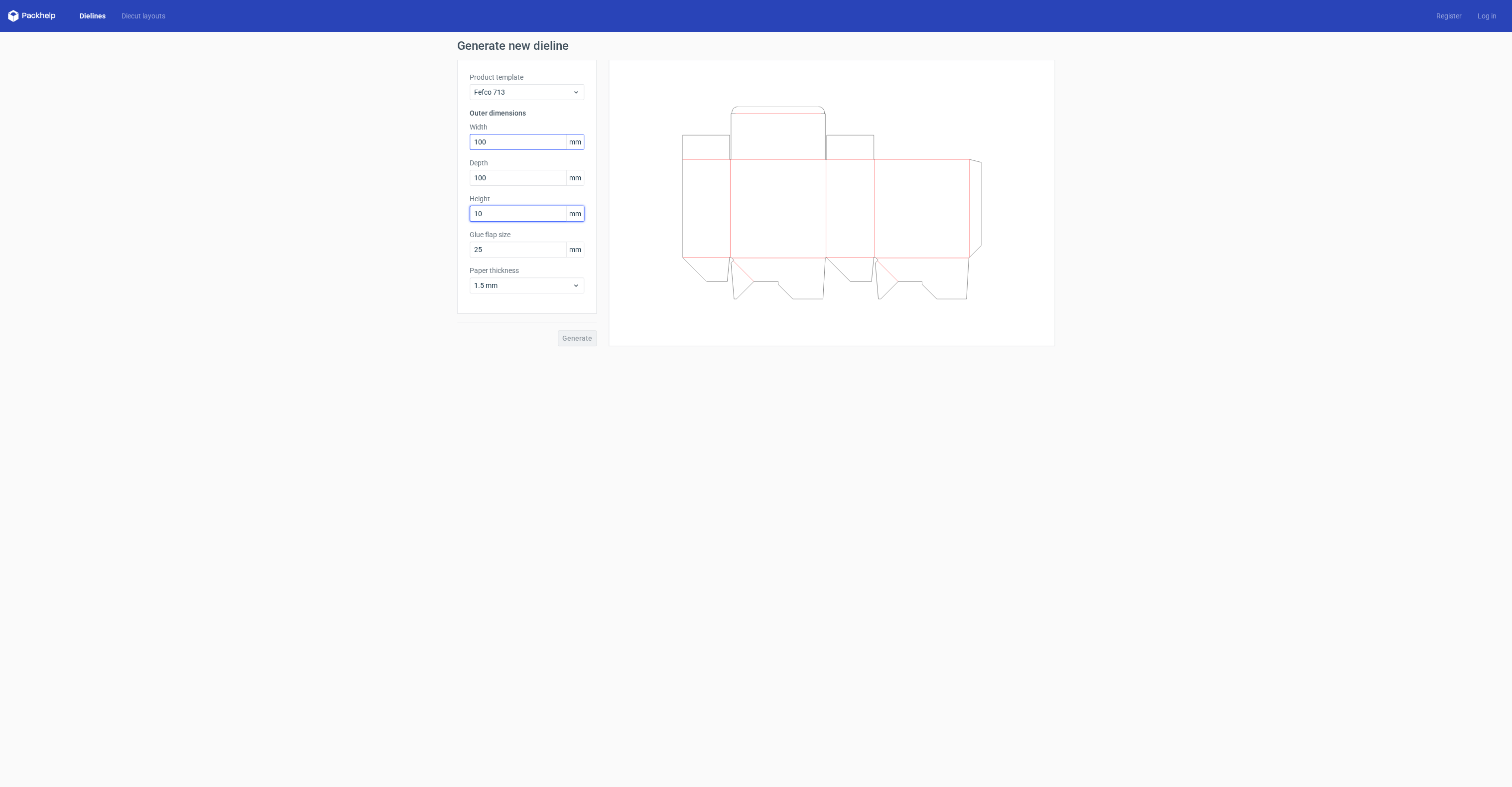
type input "100"
click at [576, 338] on span "Generate" at bounding box center [577, 338] width 30 height 7
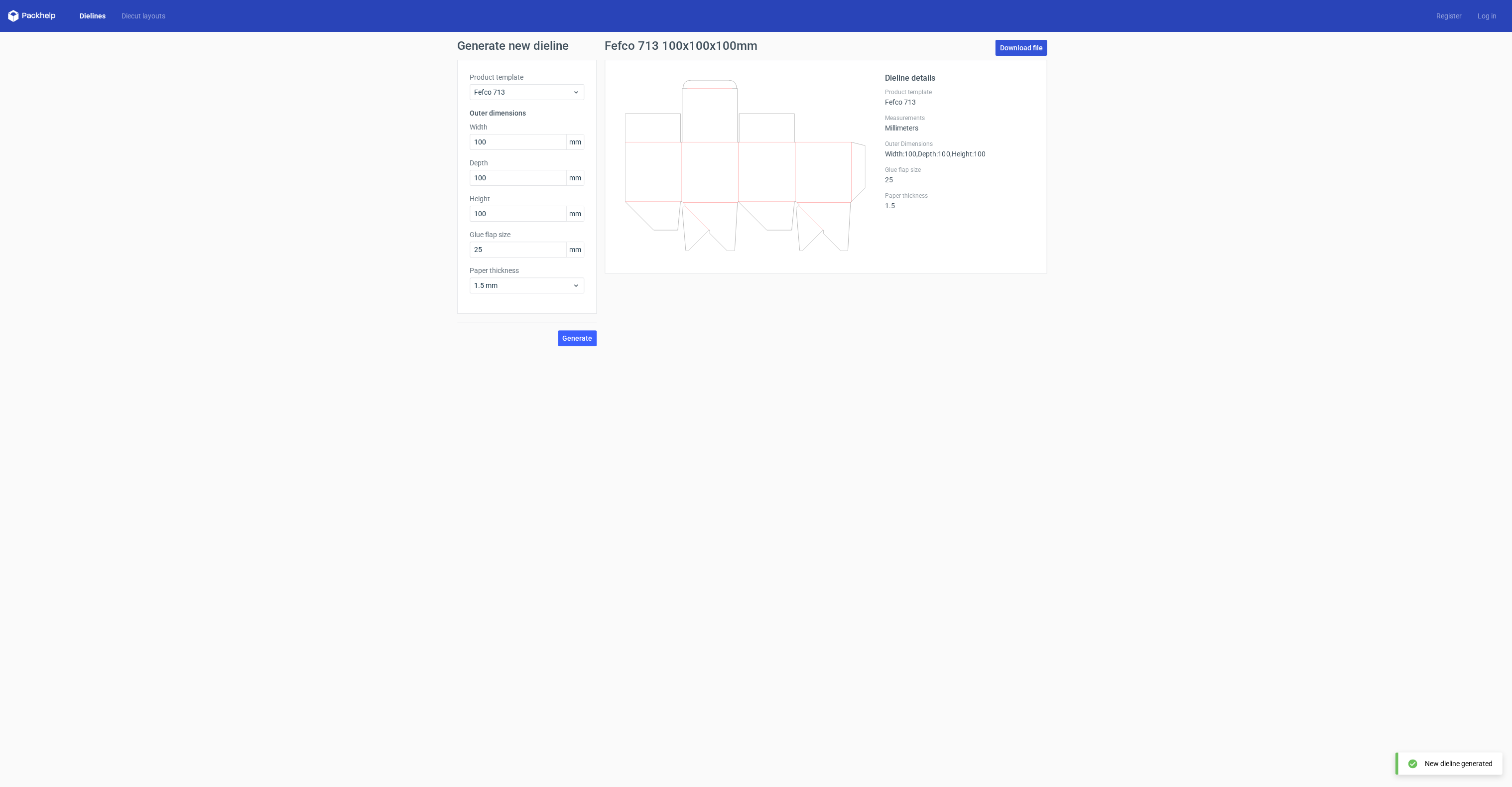
click at [1046, 54] on link "Download file" at bounding box center [1020, 48] width 52 height 16
click at [582, 338] on span "Generate" at bounding box center [577, 338] width 30 height 7
click at [1044, 53] on link "Download file" at bounding box center [1020, 48] width 52 height 16
click at [1214, 121] on div "Generate new dieline Product template Fefco 713 Outer dimensions Width 100 mm D…" at bounding box center [756, 193] width 1512 height 322
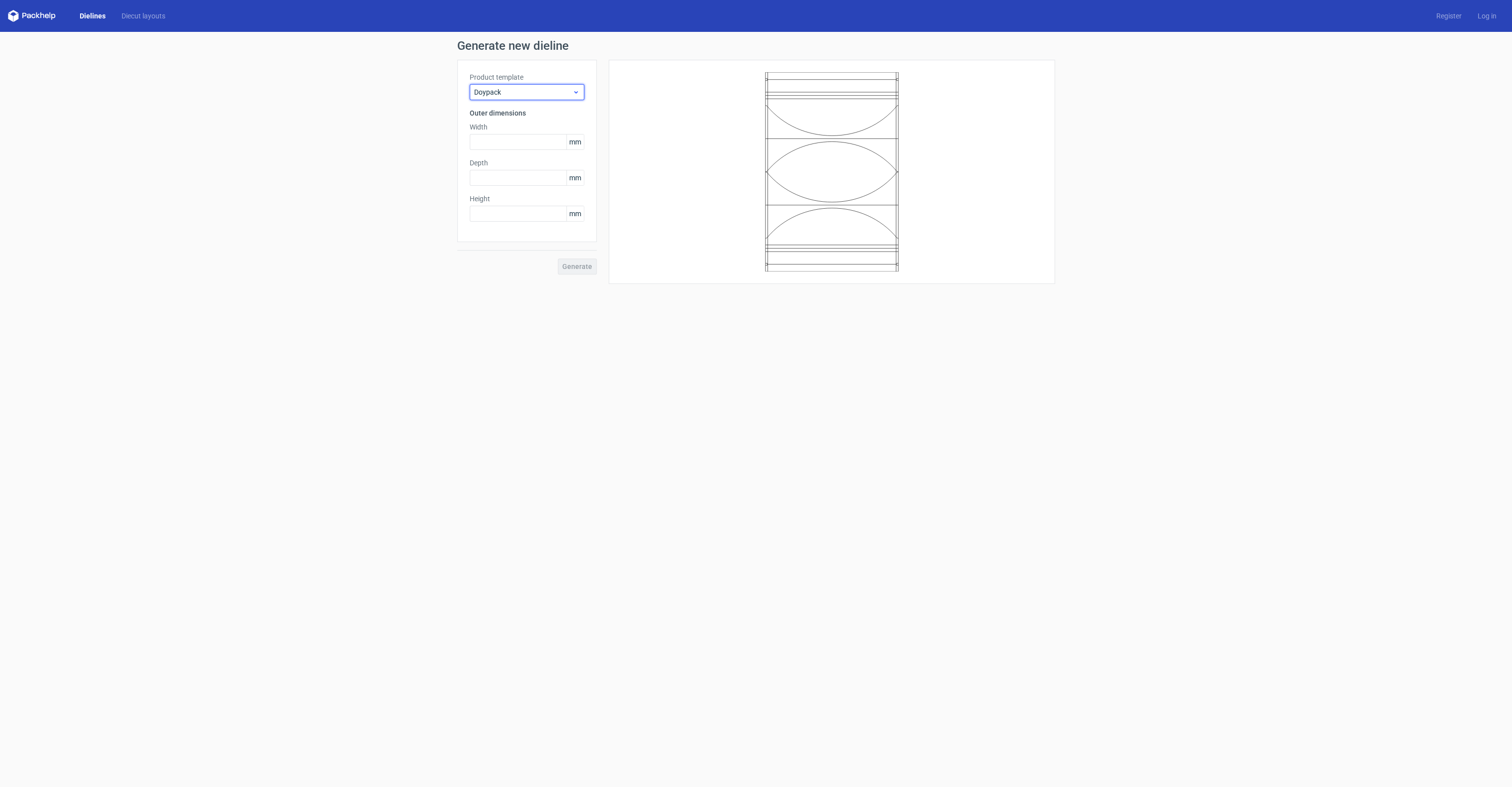
click at [493, 91] on span "Doypack" at bounding box center [523, 92] width 98 height 10
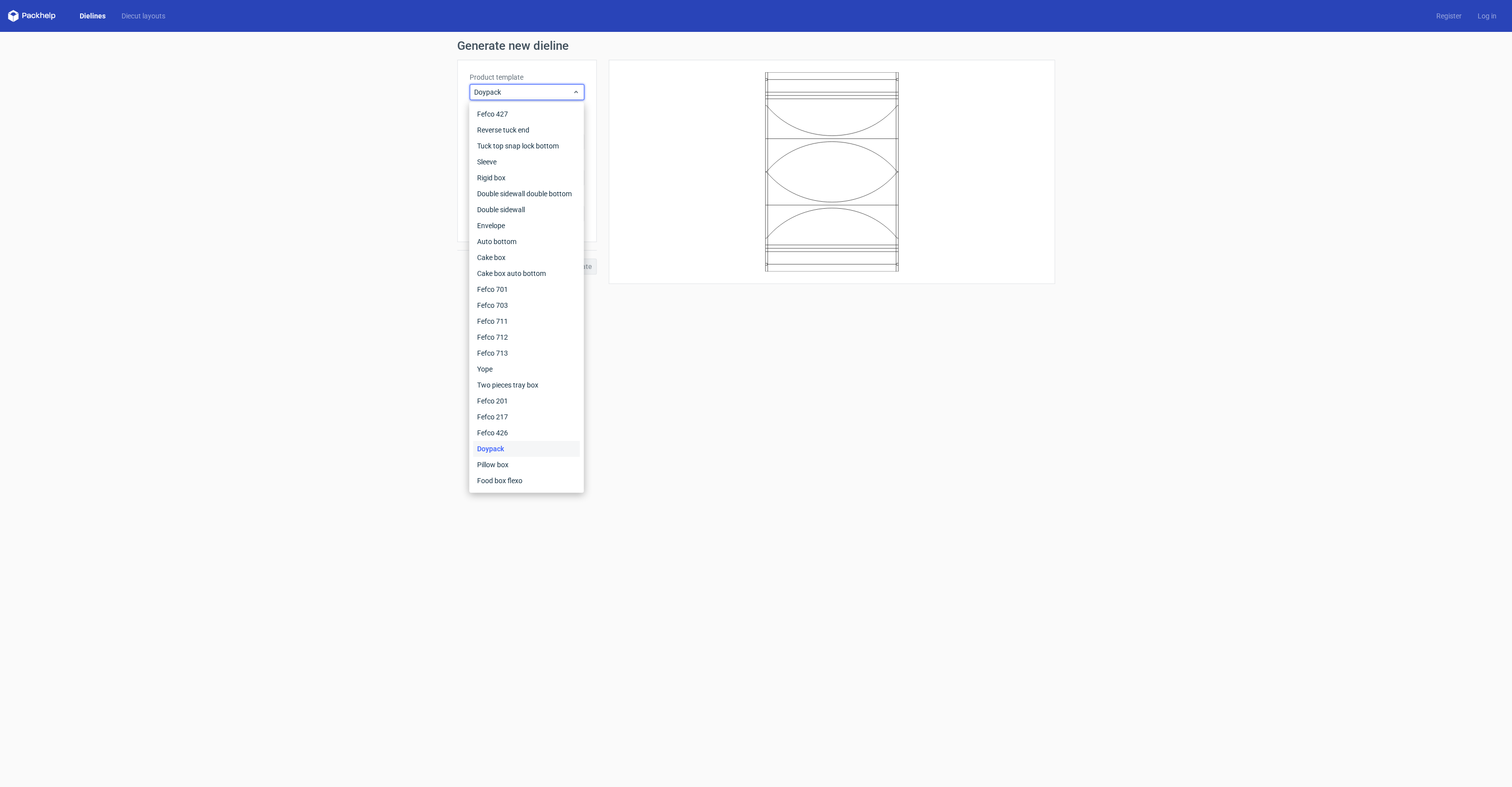
click at [371, 145] on div "Generate new dieline Product template Doypack Outer dimensions Width mm Depth m…" at bounding box center [756, 161] width 1512 height 260
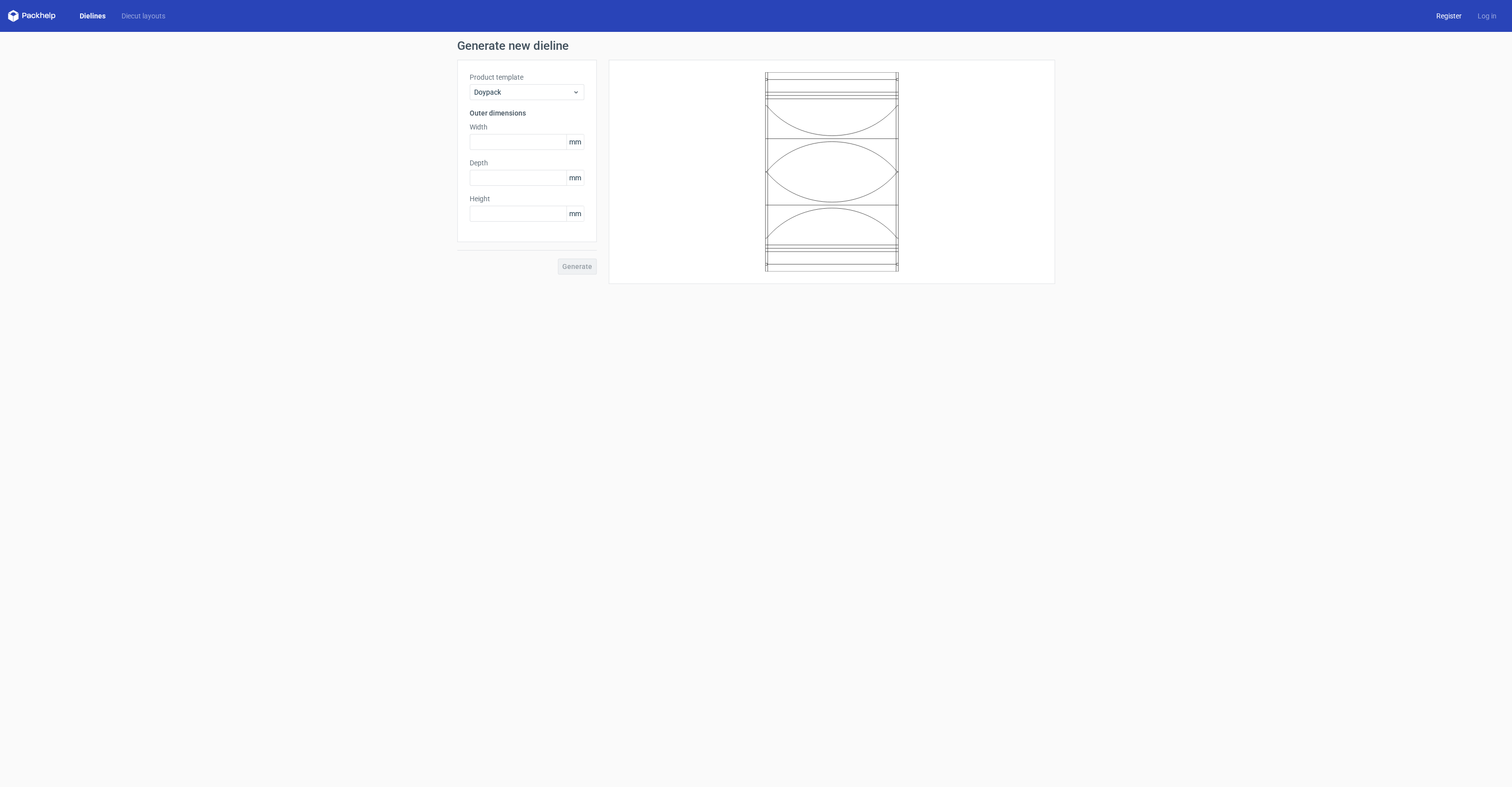
click at [1458, 14] on link "Register" at bounding box center [1448, 16] width 41 height 10
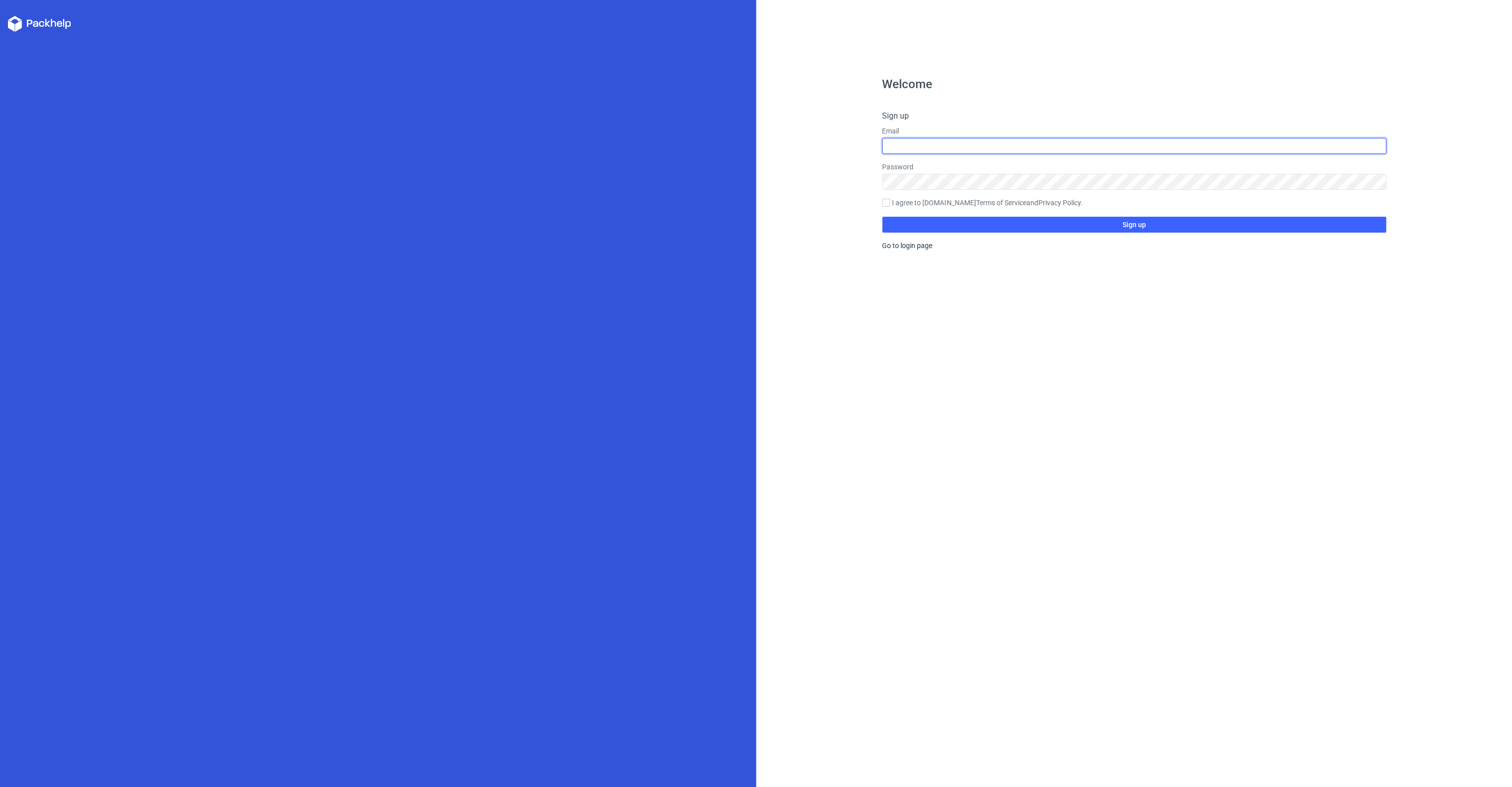
click at [997, 149] on input "text" at bounding box center [1134, 146] width 504 height 16
type input "niplaflipa@gmail.com"
click at [886, 201] on input "I agree to Packhelp.com Terms of Service and Privacy Policy ." at bounding box center [886, 203] width 8 height 8
checkbox input "true"
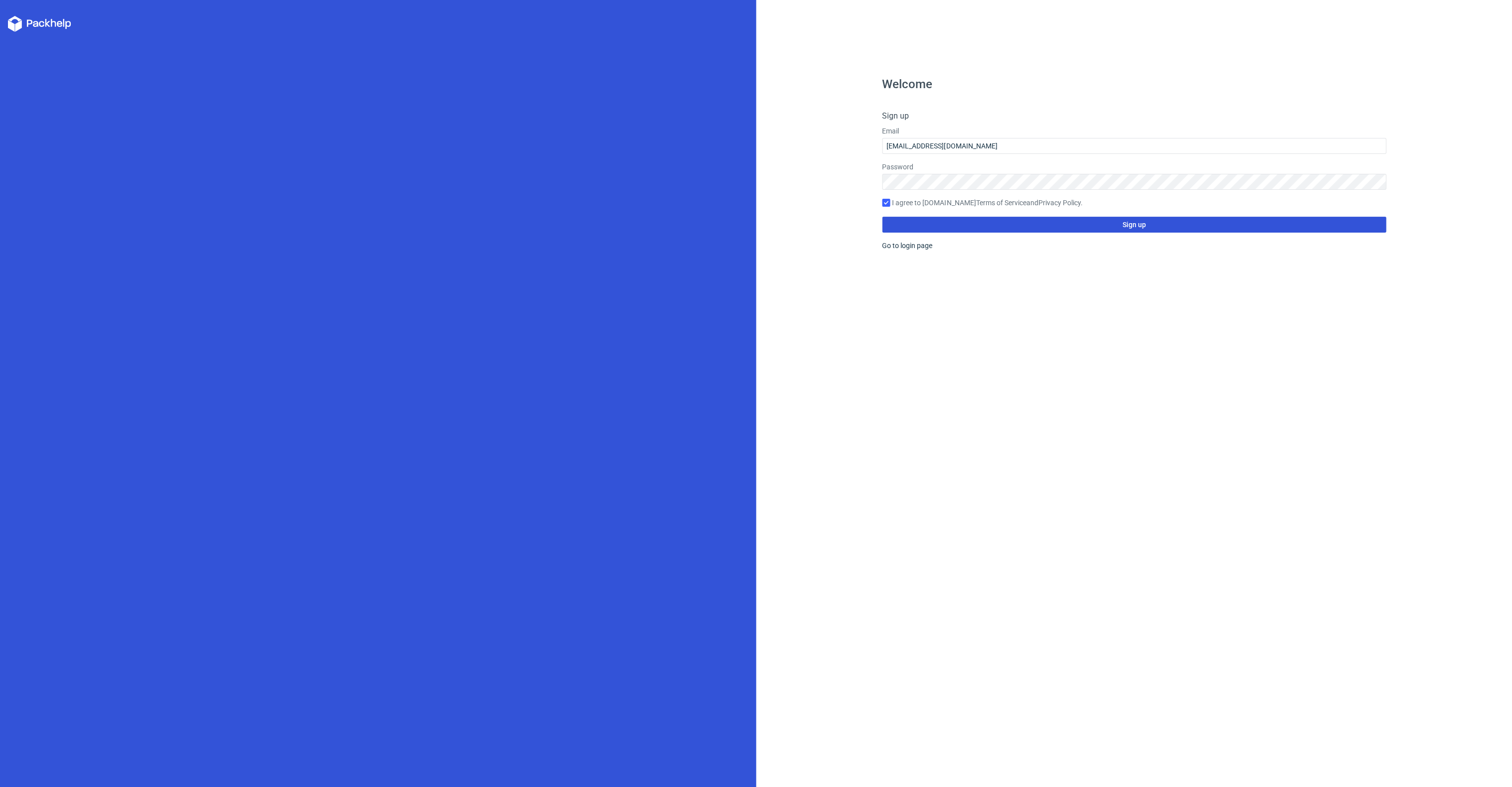
click at [895, 217] on button "Sign up" at bounding box center [1134, 225] width 504 height 16
